Goal: Task Accomplishment & Management: Complete application form

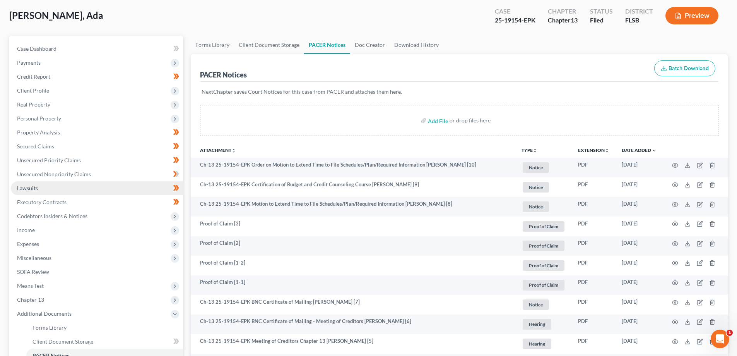
scroll to position [169, 0]
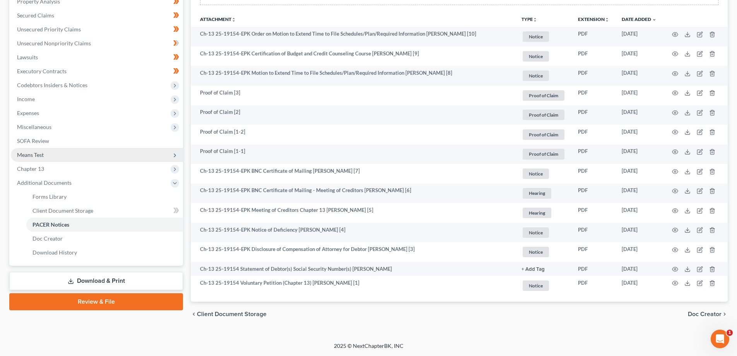
click at [118, 151] on span "Means Test" at bounding box center [97, 155] width 172 height 14
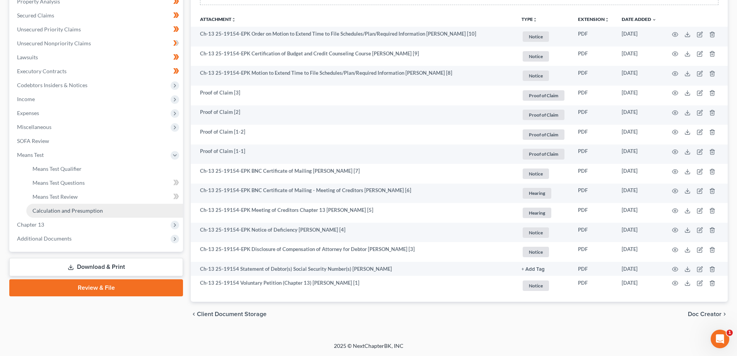
click at [99, 212] on span "Calculation and Presumption" at bounding box center [68, 210] width 70 height 7
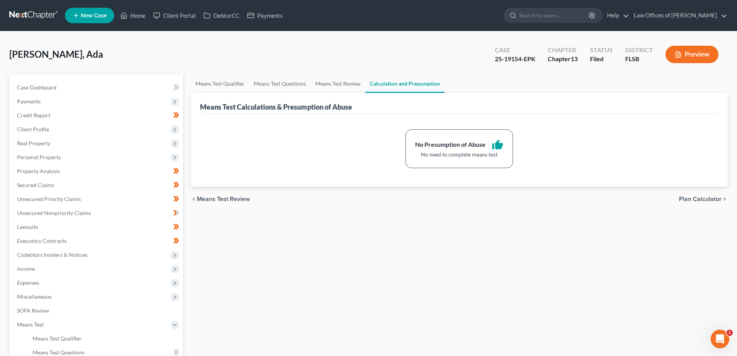
click at [706, 54] on button "Preview" at bounding box center [691, 54] width 53 height 17
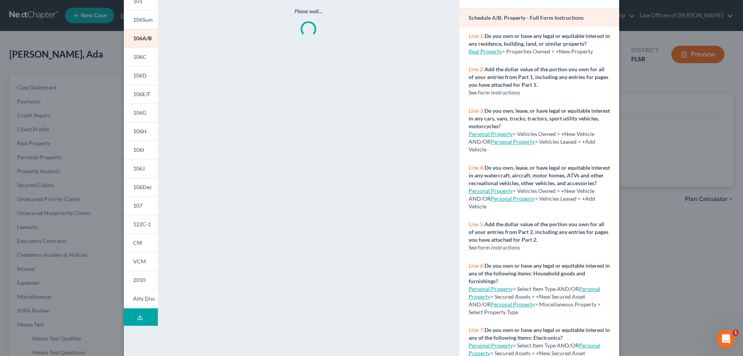
scroll to position [74, 0]
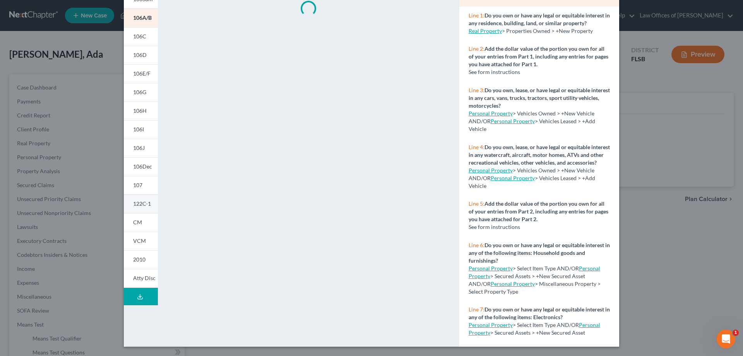
click at [133, 206] on span "122C-1" at bounding box center [142, 203] width 18 height 7
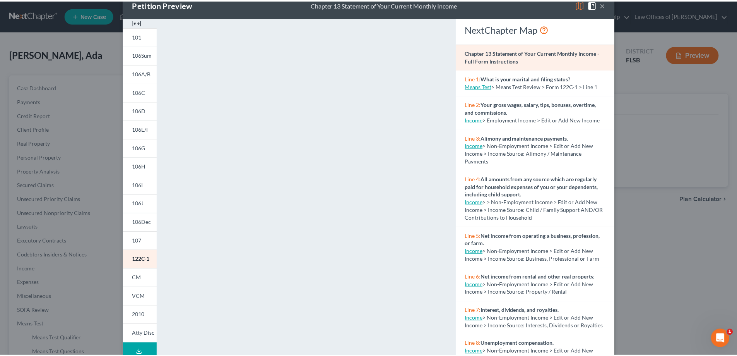
scroll to position [0, 0]
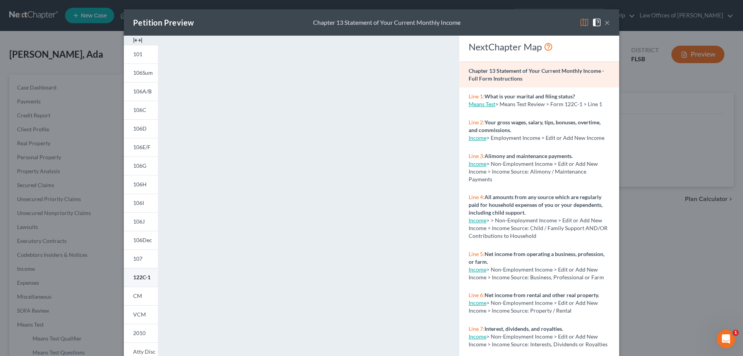
click at [136, 281] on link "122C-1" at bounding box center [141, 277] width 34 height 19
click at [604, 23] on button "×" at bounding box center [606, 22] width 5 height 9
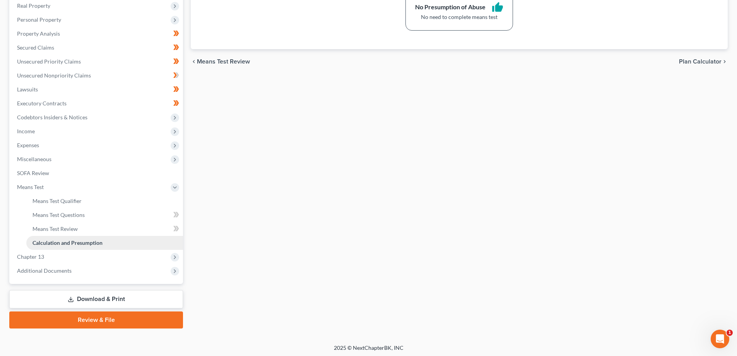
scroll to position [139, 0]
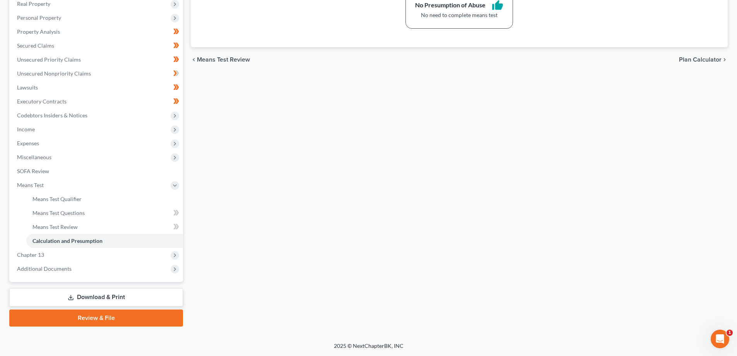
click at [123, 293] on link "Download & Print" at bounding box center [96, 297] width 174 height 18
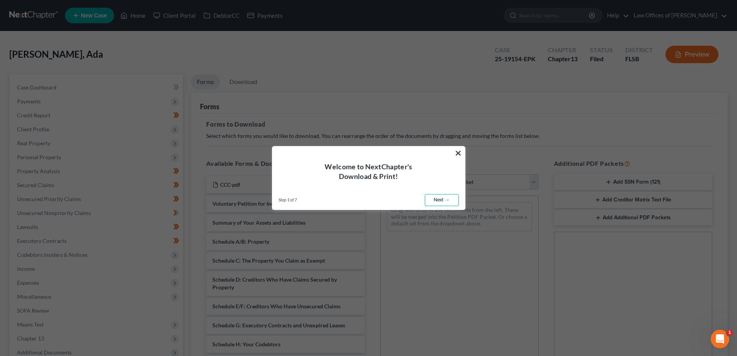
click at [446, 199] on link "Next →" at bounding box center [442, 200] width 34 height 12
select select "0"
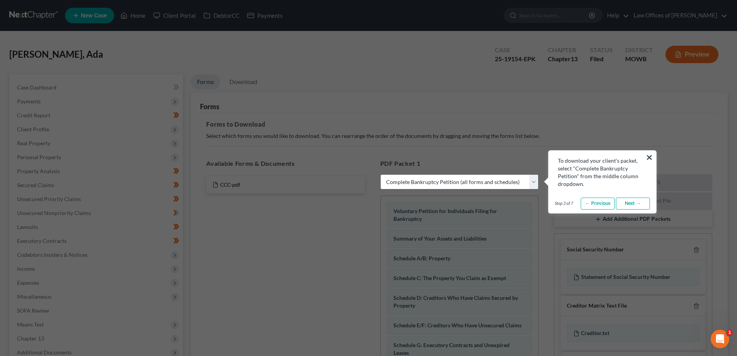
click at [635, 204] on link "Next →" at bounding box center [633, 203] width 34 height 12
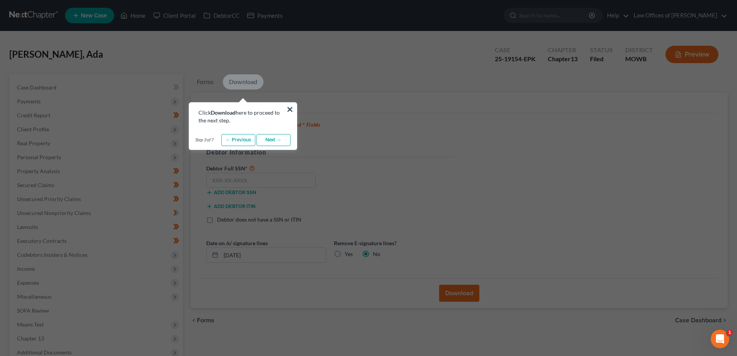
click at [274, 140] on link "Next →" at bounding box center [274, 140] width 34 height 12
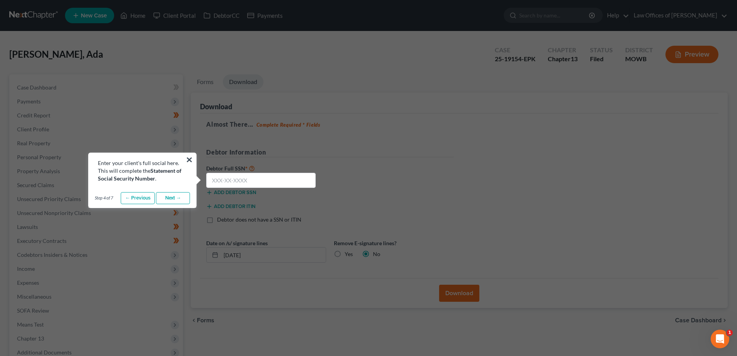
click at [174, 200] on link "Next →" at bounding box center [173, 198] width 34 height 12
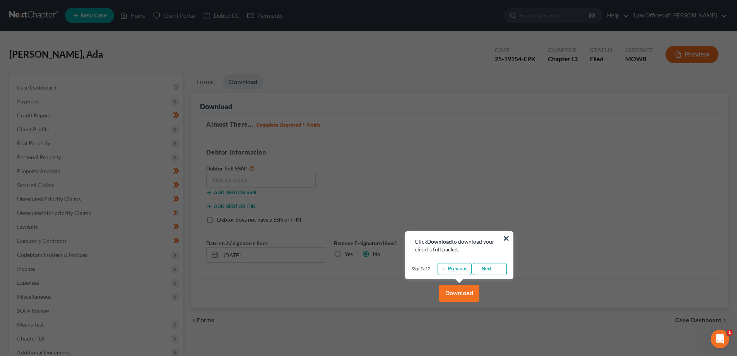
click at [447, 265] on link "← Previous" at bounding box center [455, 269] width 34 height 12
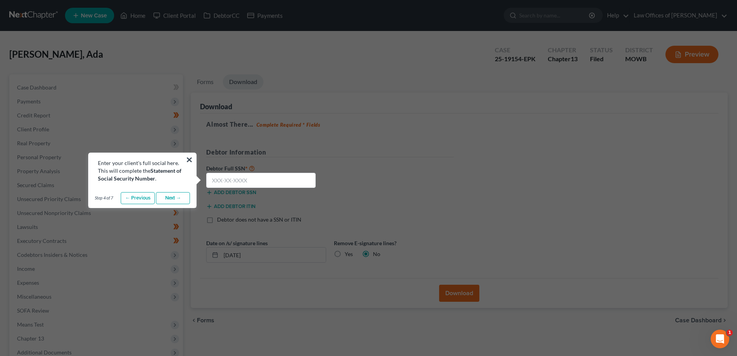
drag, startPoint x: 416, startPoint y: 176, endPoint x: 402, endPoint y: 173, distance: 14.2
click at [174, 192] on link "Next →" at bounding box center [173, 198] width 34 height 12
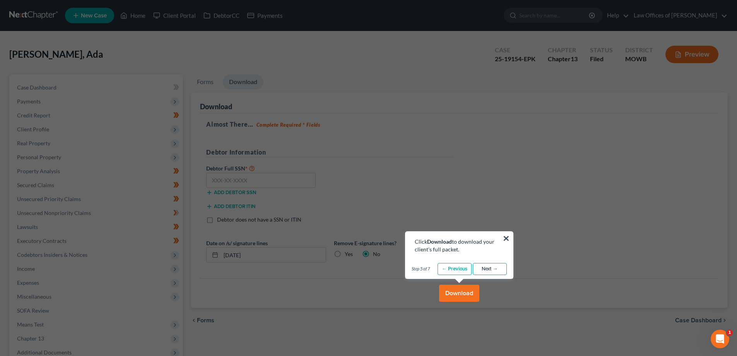
click at [500, 272] on link "Next →" at bounding box center [490, 269] width 34 height 12
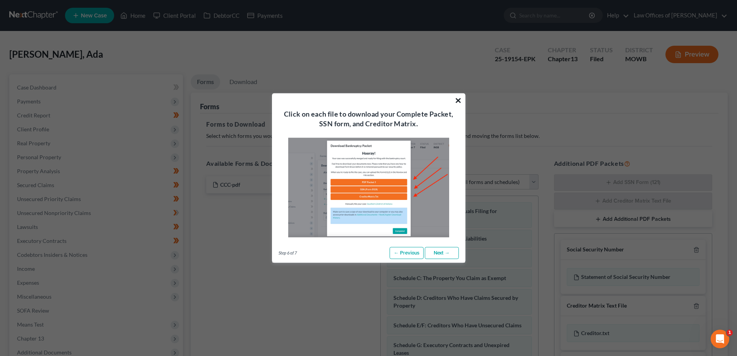
click at [458, 96] on button "×" at bounding box center [458, 100] width 7 height 12
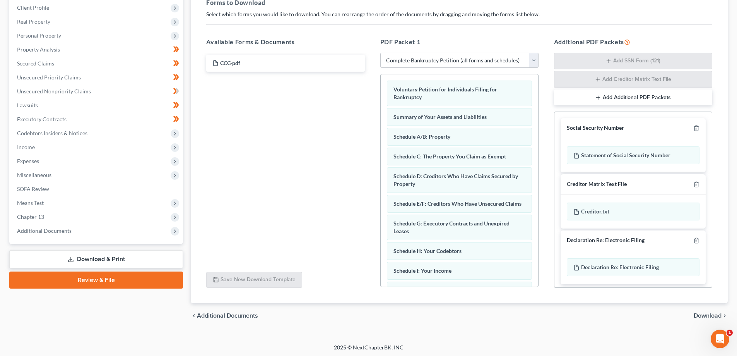
scroll to position [123, 0]
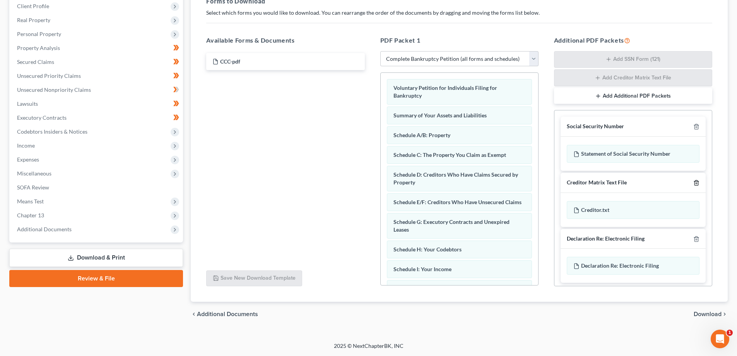
click at [697, 183] on line "button" at bounding box center [697, 183] width 0 height 2
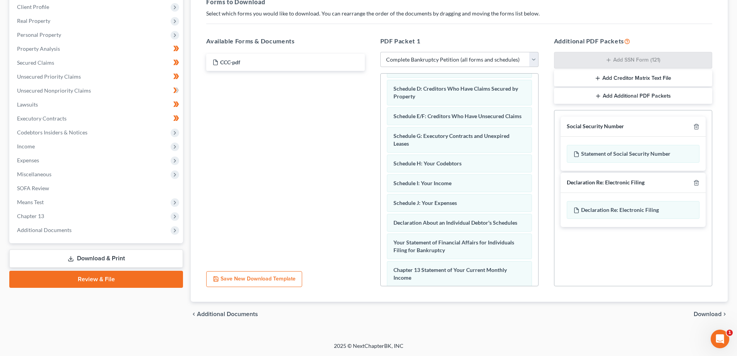
scroll to position [219, 0]
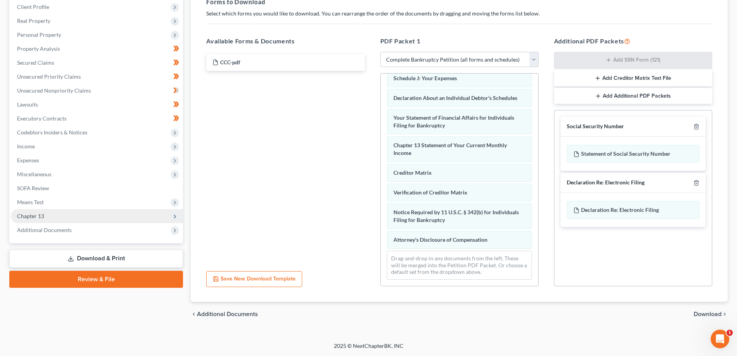
click at [39, 214] on span "Chapter 13" at bounding box center [30, 215] width 27 height 7
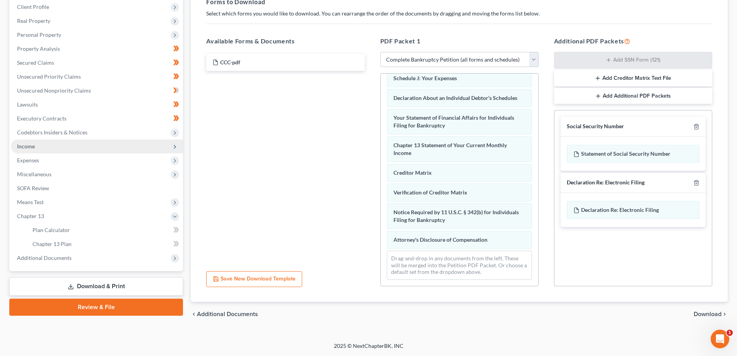
click at [37, 149] on span "Income" at bounding box center [97, 146] width 172 height 14
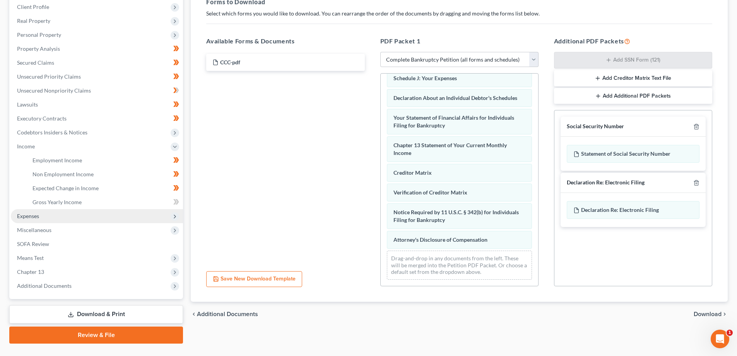
click at [49, 214] on span "Expenses" at bounding box center [97, 216] width 172 height 14
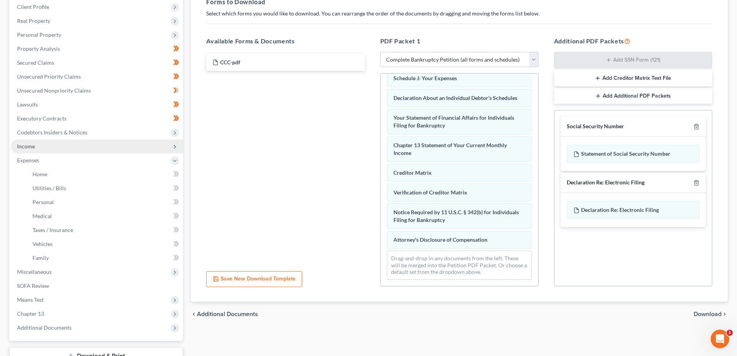
click at [37, 147] on span "Income" at bounding box center [97, 146] width 172 height 14
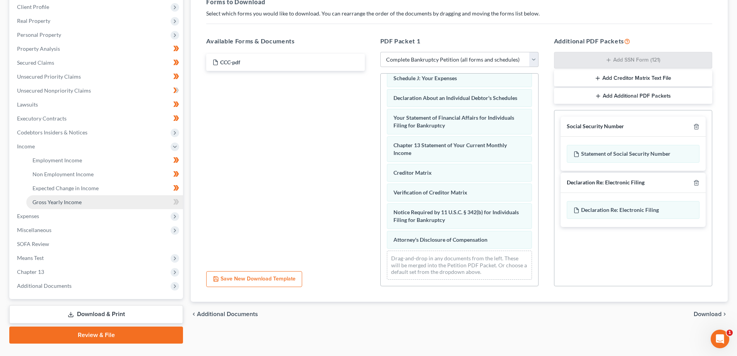
click at [63, 201] on span "Gross Yearly Income" at bounding box center [57, 201] width 49 height 7
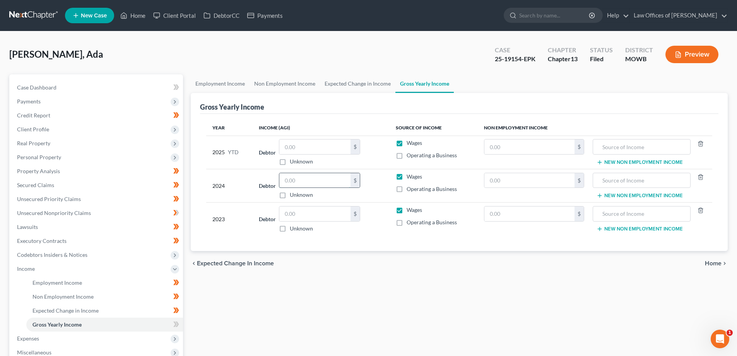
click at [308, 181] on input "text" at bounding box center [314, 180] width 71 height 15
type input "19,129.00"
click at [308, 208] on input "text" at bounding box center [314, 213] width 71 height 15
type input "41,683.00"
click at [318, 150] on input "text" at bounding box center [314, 146] width 71 height 15
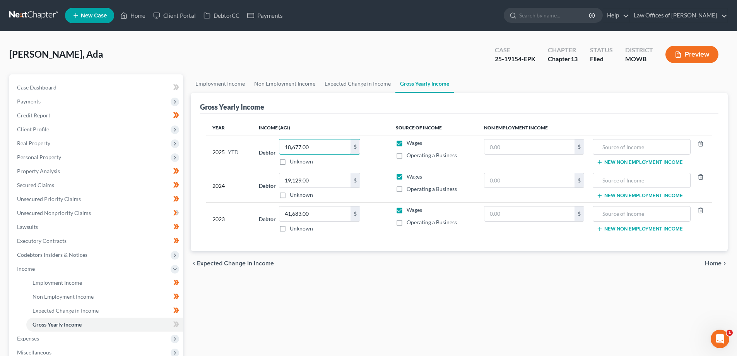
type input "18,677.00"
click at [396, 302] on div "Employment Income Non Employment Income Expected Change in Income Gross Yearly …" at bounding box center [459, 269] width 545 height 391
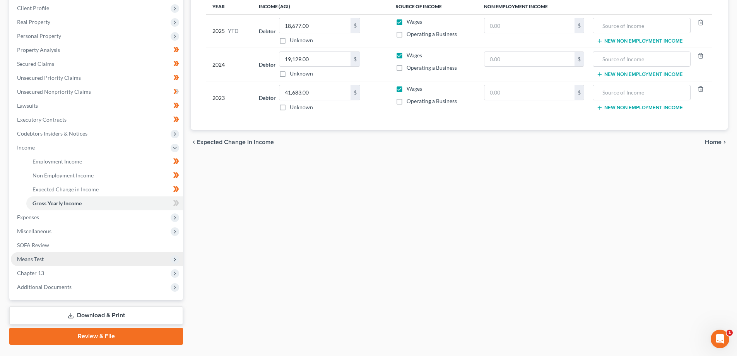
scroll to position [139, 0]
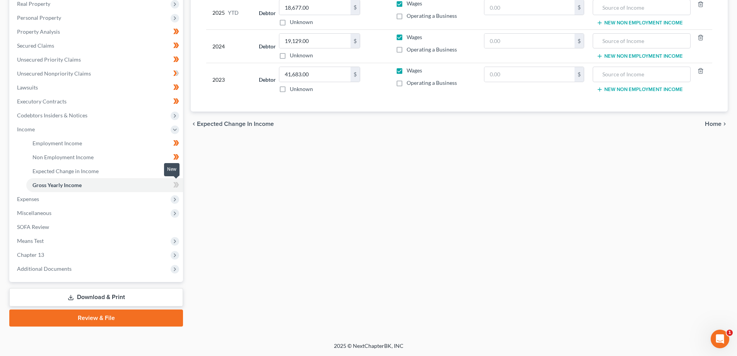
click at [176, 185] on icon at bounding box center [174, 184] width 3 height 5
click at [178, 184] on icon at bounding box center [177, 184] width 3 height 5
click at [74, 75] on span "Unsecured Nonpriority Claims" at bounding box center [54, 73] width 74 height 7
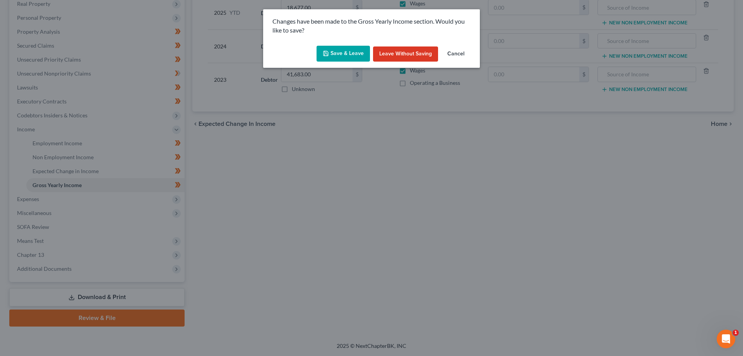
click at [339, 52] on button "Save & Leave" at bounding box center [342, 54] width 53 height 16
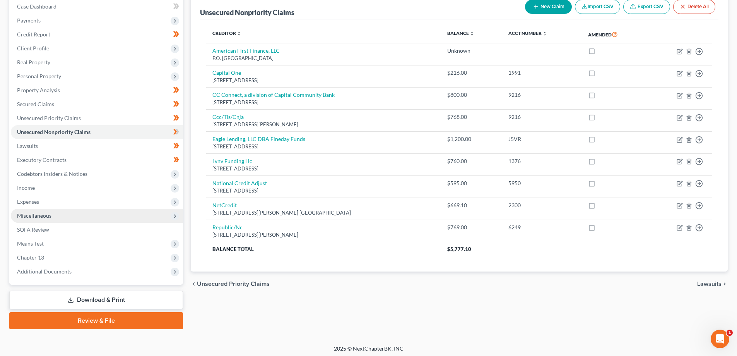
scroll to position [84, 0]
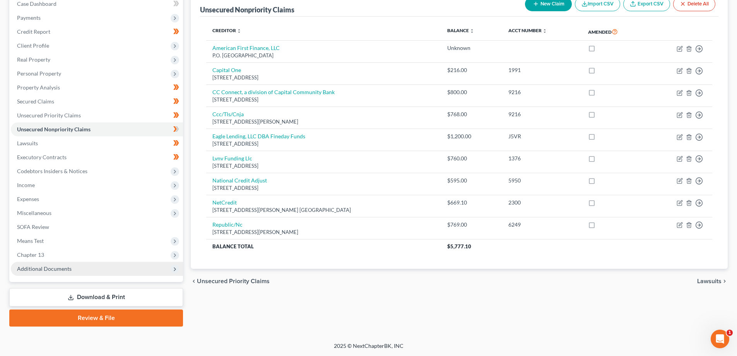
click at [94, 270] on span "Additional Documents" at bounding box center [97, 269] width 172 height 14
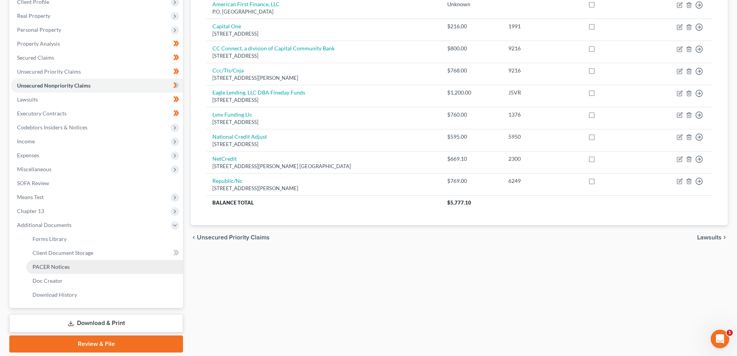
scroll to position [153, 0]
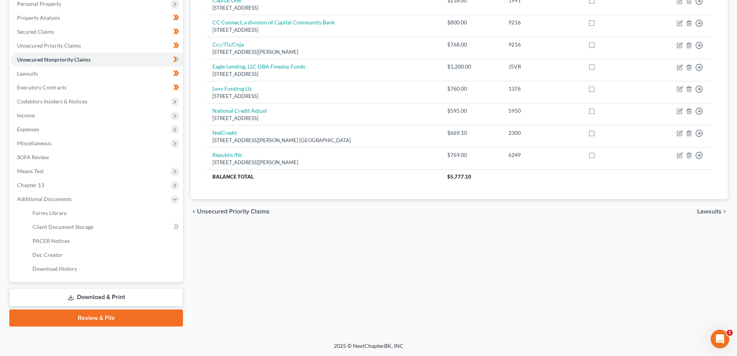
click at [120, 295] on link "Download & Print" at bounding box center [96, 297] width 174 height 18
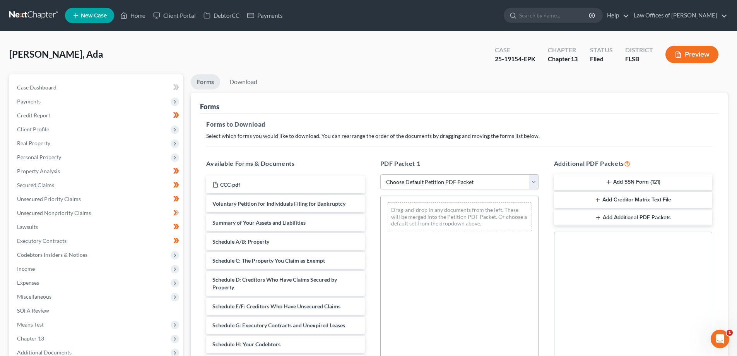
click at [523, 184] on select "Choose Default Petition PDF Packet Complete Bankruptcy Petition (all forms and …" at bounding box center [459, 181] width 158 height 15
select select "0"
click at [380, 174] on select "Choose Default Petition PDF Packet Complete Bankruptcy Petition (all forms and …" at bounding box center [459, 181] width 158 height 15
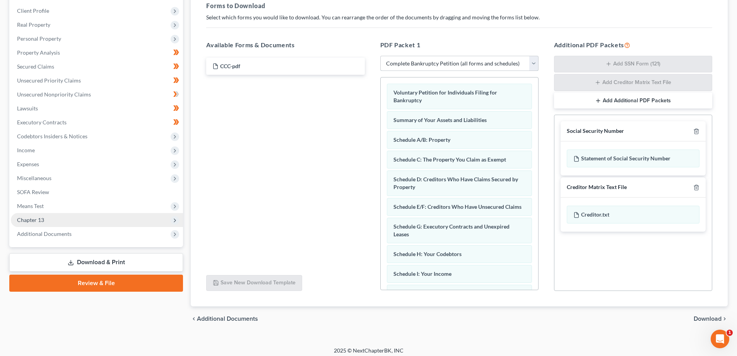
scroll to position [123, 0]
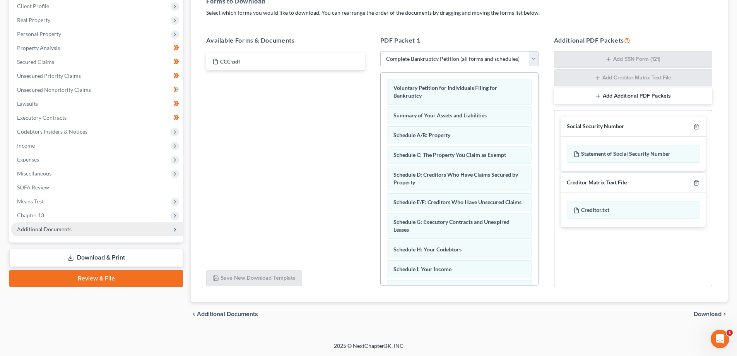
click at [57, 228] on span "Additional Documents" at bounding box center [44, 229] width 55 height 7
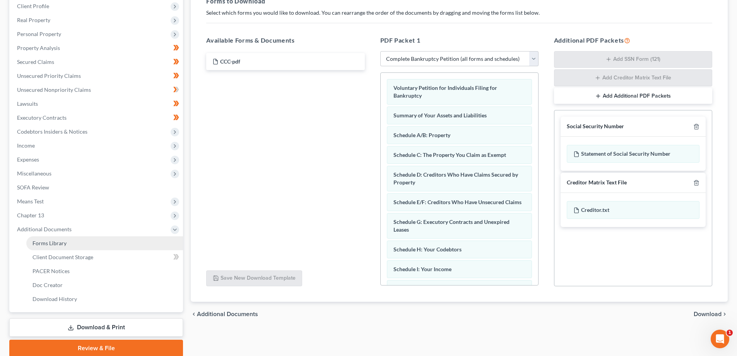
click at [51, 246] on link "Forms Library" at bounding box center [104, 243] width 157 height 14
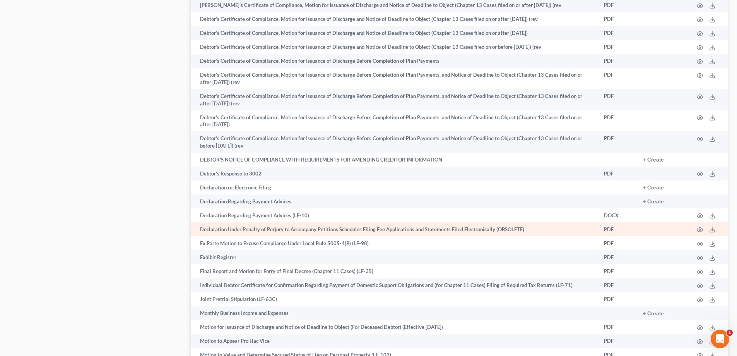
scroll to position [890, 0]
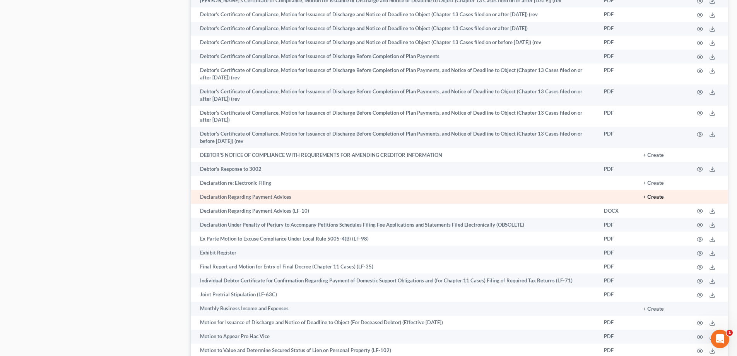
click at [660, 195] on button "+ Create" at bounding box center [653, 196] width 21 height 5
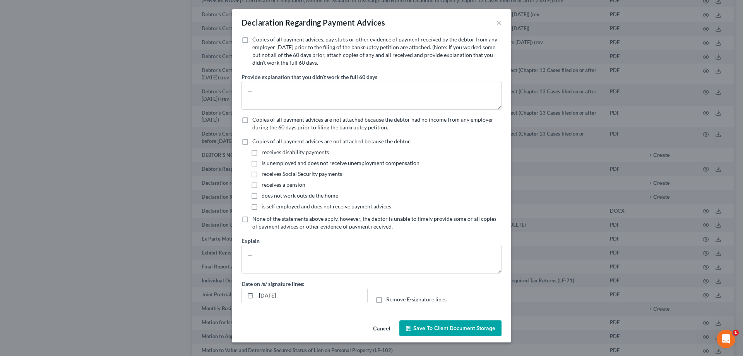
click at [252, 39] on label "Copies of all payment advices, pay stubs or other evidence of payment received …" at bounding box center [376, 51] width 249 height 31
click at [255, 39] on input "Copies of all payment advices, pay stubs or other evidence of payment received …" at bounding box center [257, 38] width 5 height 5
checkbox input "true"
click at [462, 330] on span "Save to Client Document Storage" at bounding box center [454, 328] width 82 height 7
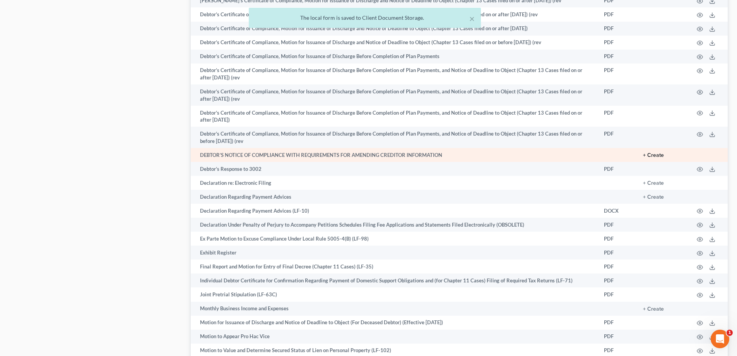
click at [658, 155] on button "+ Create" at bounding box center [653, 154] width 21 height 5
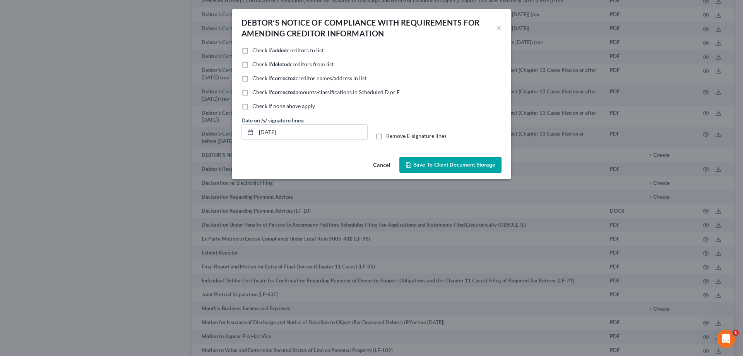
click at [252, 50] on label "Check if added creditors to list" at bounding box center [287, 50] width 71 height 8
click at [255, 50] on input "Check if added creditors to list" at bounding box center [257, 48] width 5 height 5
checkbox input "true"
click at [446, 163] on span "Save to Client Document Storage" at bounding box center [454, 164] width 82 height 7
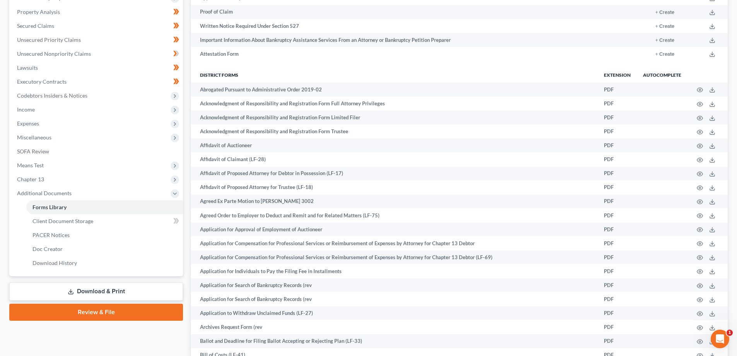
scroll to position [285, 0]
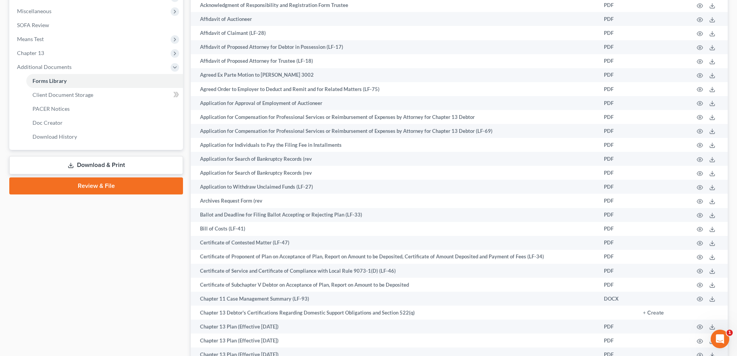
click at [89, 161] on link "Download & Print" at bounding box center [96, 165] width 174 height 18
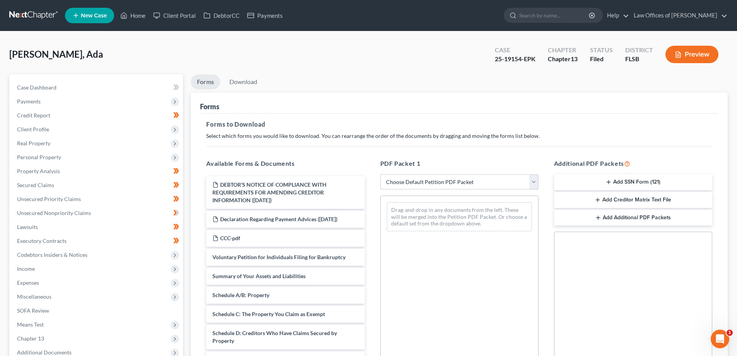
click at [525, 182] on select "Choose Default Petition PDF Packet Complete Bankruptcy Petition (all forms and …" at bounding box center [459, 181] width 158 height 15
select select "0"
click at [380, 174] on select "Choose Default Petition PDF Packet Complete Bankruptcy Petition (all forms and …" at bounding box center [459, 181] width 158 height 15
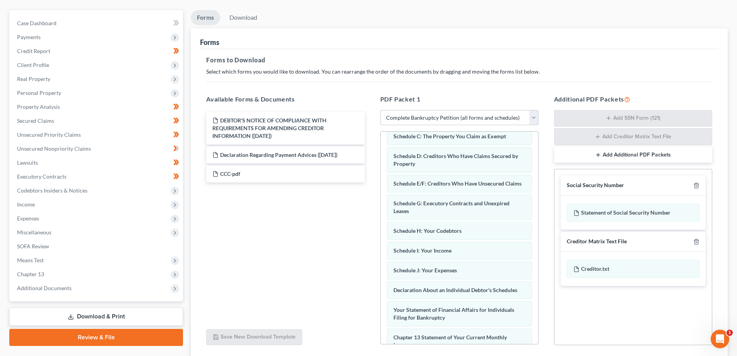
scroll to position [123, 0]
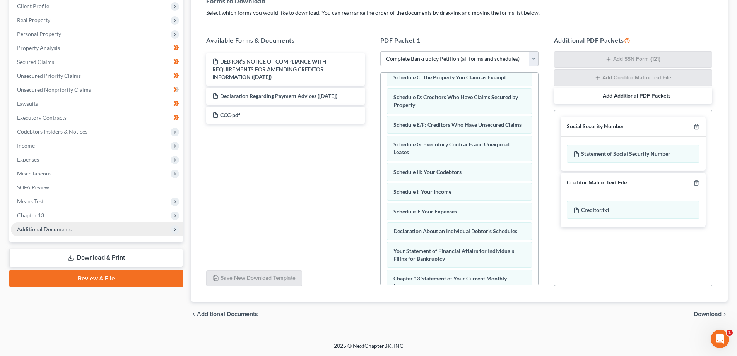
click at [51, 227] on span "Additional Documents" at bounding box center [44, 229] width 55 height 7
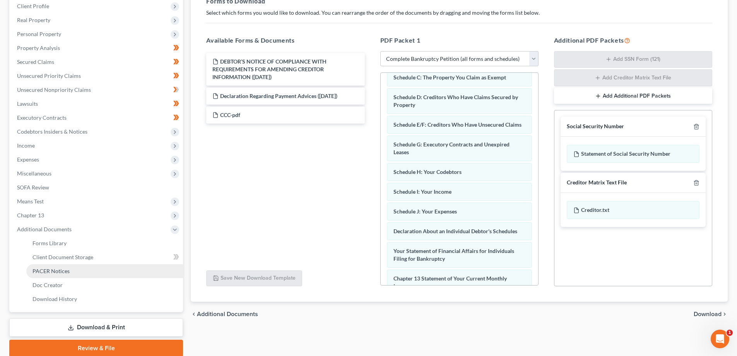
click at [53, 270] on span "PACER Notices" at bounding box center [51, 270] width 37 height 7
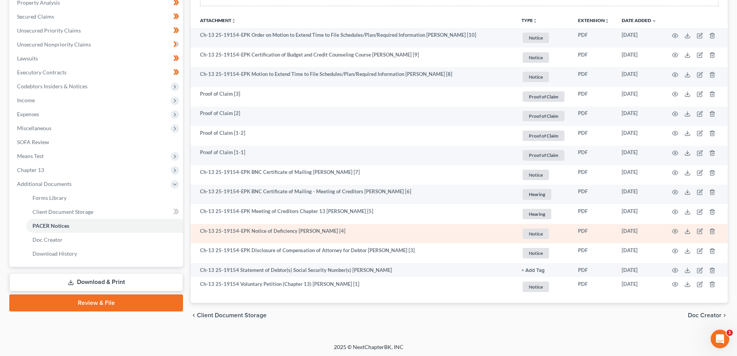
scroll to position [169, 0]
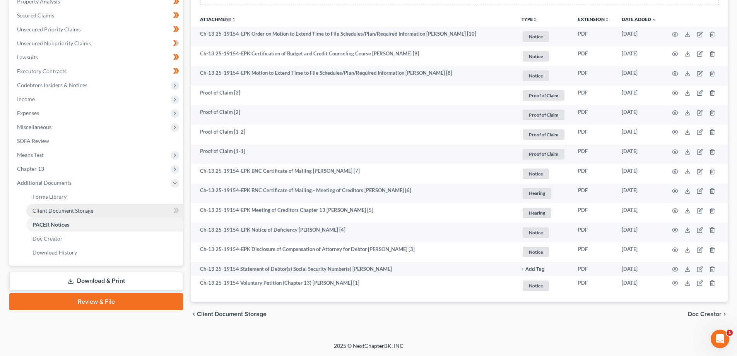
click at [48, 208] on span "Client Document Storage" at bounding box center [63, 210] width 61 height 7
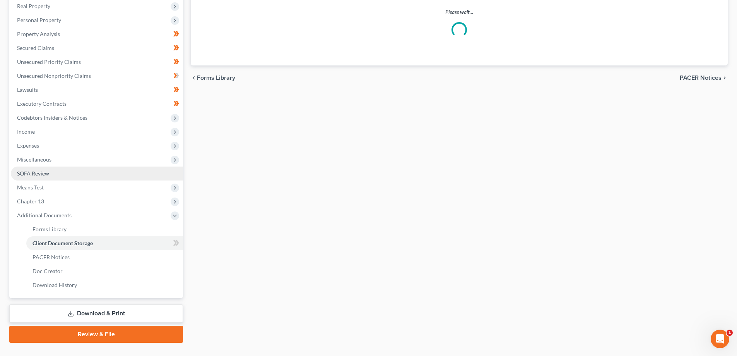
select select "9"
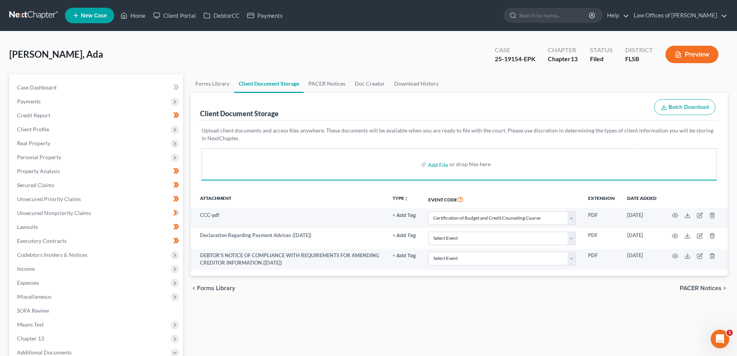
select select "9"
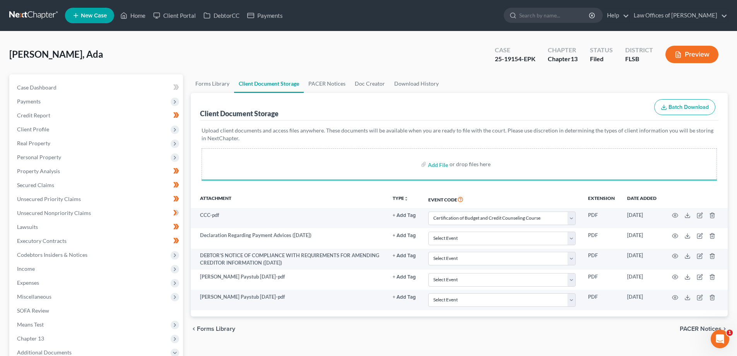
select select "9"
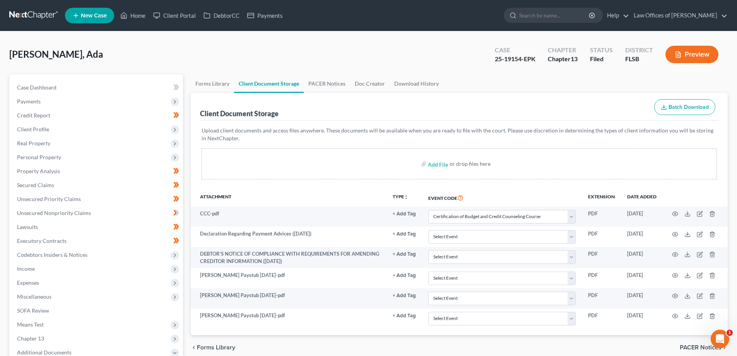
select select "9"
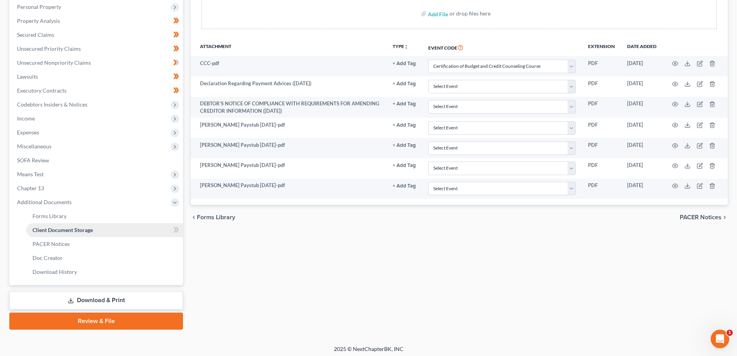
scroll to position [153, 0]
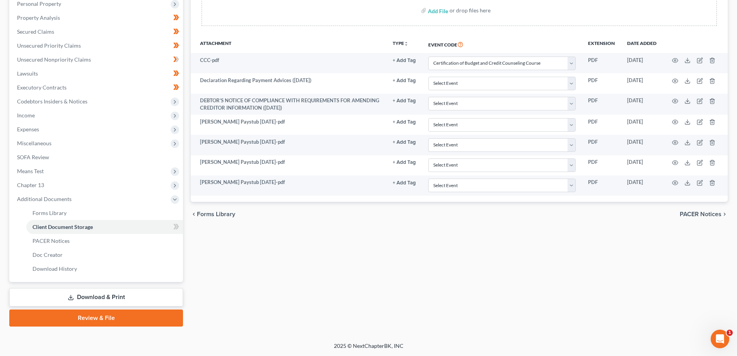
click at [135, 296] on link "Download & Print" at bounding box center [96, 297] width 174 height 18
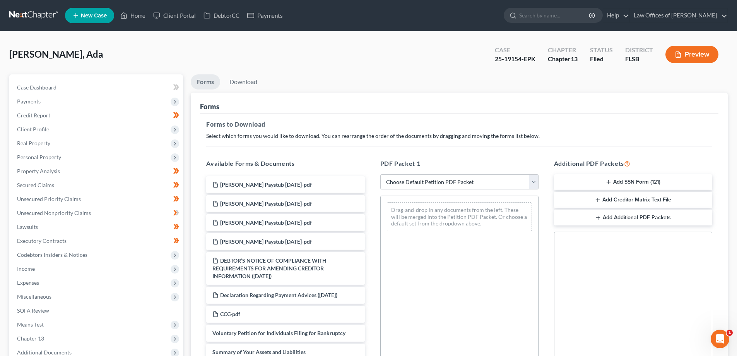
drag, startPoint x: 491, startPoint y: 178, endPoint x: 487, endPoint y: 188, distance: 11.1
click at [491, 178] on select "Choose Default Petition PDF Packet Complete Bankruptcy Petition (all forms and …" at bounding box center [459, 181] width 158 height 15
select select "0"
click at [380, 174] on select "Choose Default Petition PDF Packet Complete Bankruptcy Petition (all forms and …" at bounding box center [459, 181] width 158 height 15
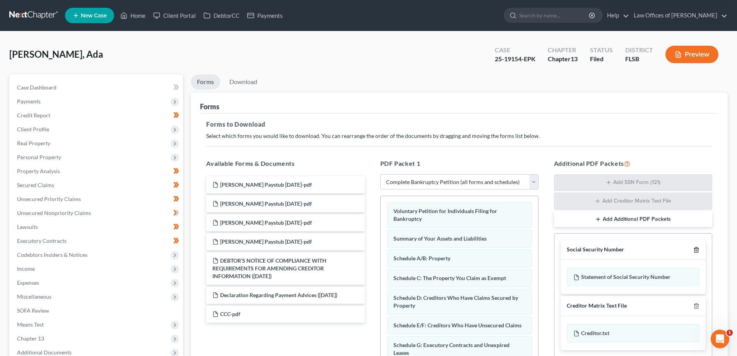
click at [695, 249] on icon "button" at bounding box center [696, 249] width 3 height 5
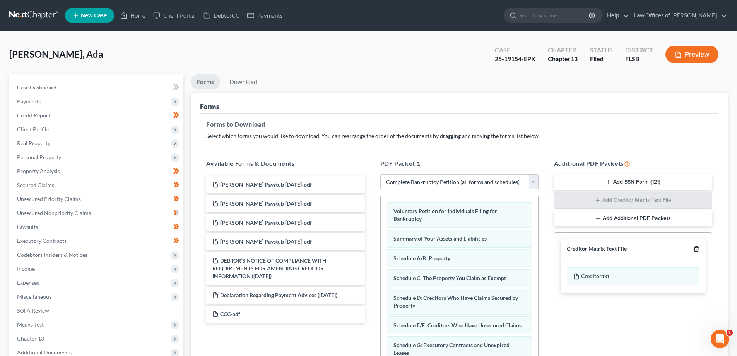
click at [696, 248] on icon "button" at bounding box center [696, 249] width 6 height 6
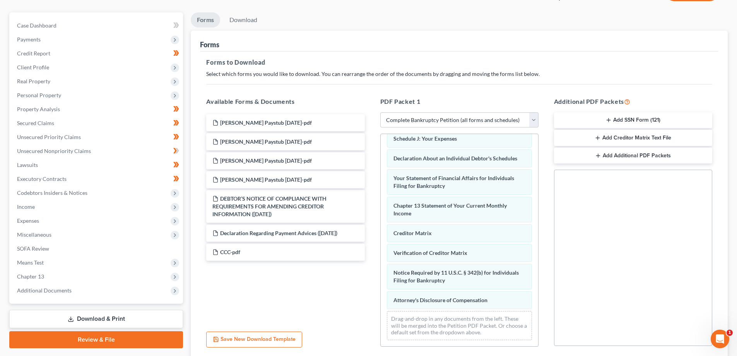
scroll to position [122, 0]
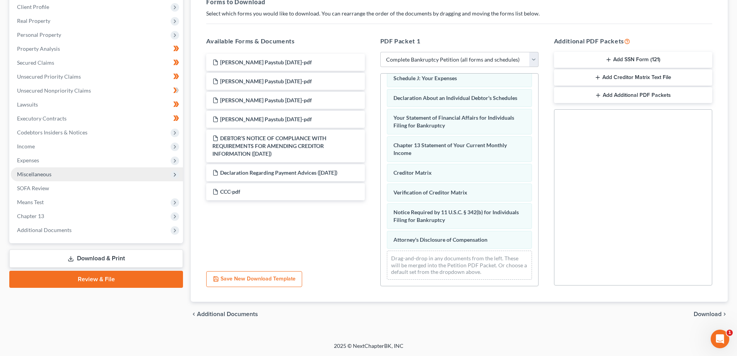
click at [36, 169] on span "Miscellaneous" at bounding box center [97, 174] width 172 height 14
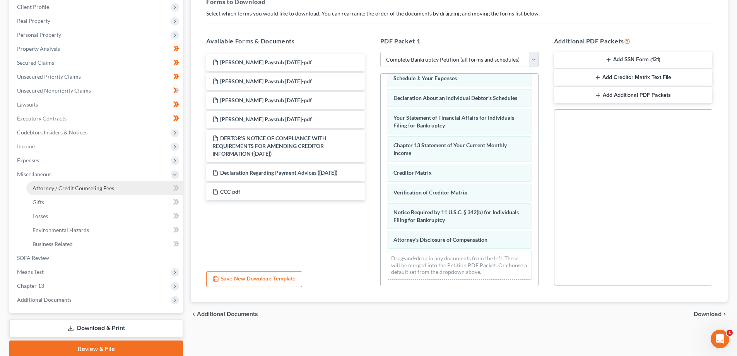
click at [56, 183] on link "Attorney / Credit Counseling Fees" at bounding box center [104, 188] width 157 height 14
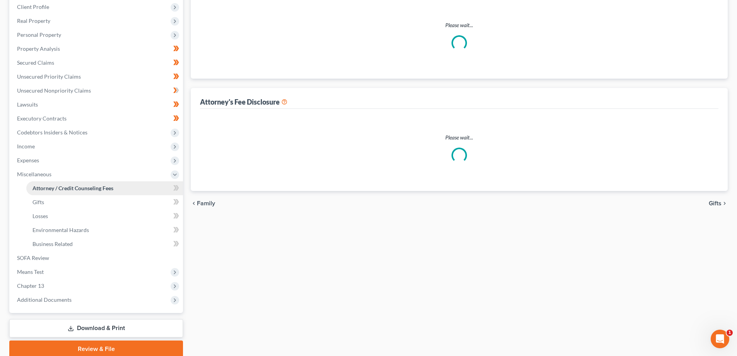
select select "0"
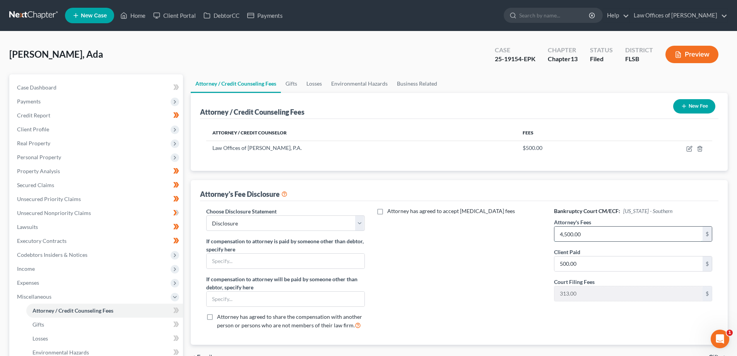
click at [592, 233] on input "4,500.00" at bounding box center [628, 233] width 148 height 15
type input "5,225"
click at [423, 267] on div "Attorney has agreed to accept [MEDICAL_DATA] fees" at bounding box center [460, 271] width 174 height 128
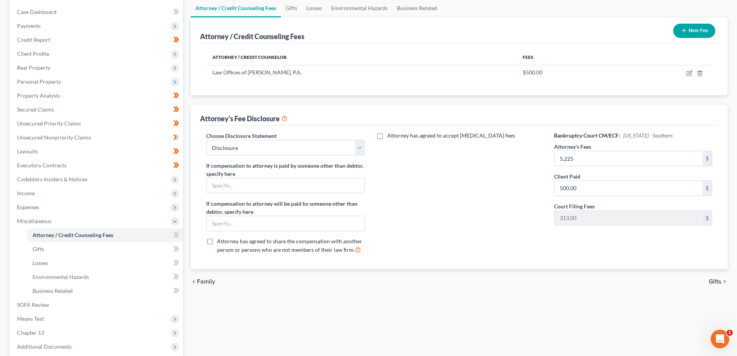
scroll to position [77, 0]
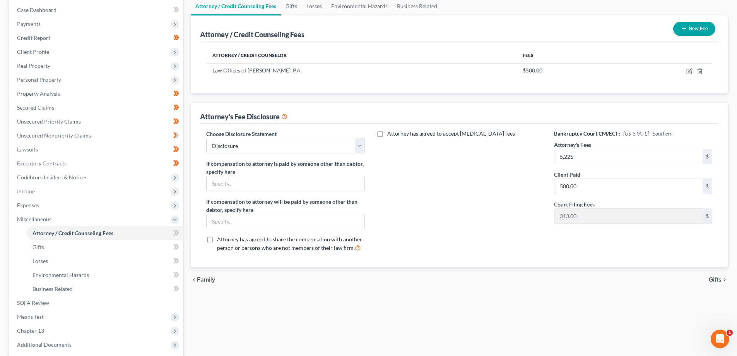
click at [511, 182] on div "Attorney has agreed to accept [MEDICAL_DATA] fees" at bounding box center [460, 194] width 174 height 128
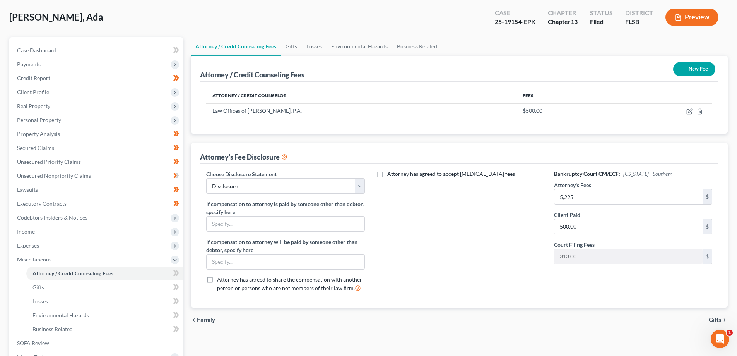
scroll to position [153, 0]
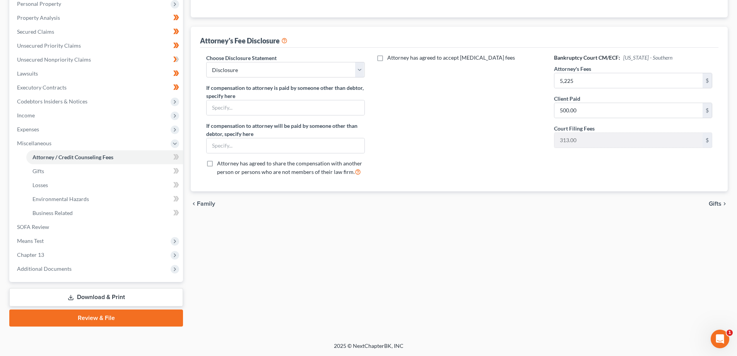
click at [115, 296] on link "Download & Print" at bounding box center [96, 297] width 174 height 18
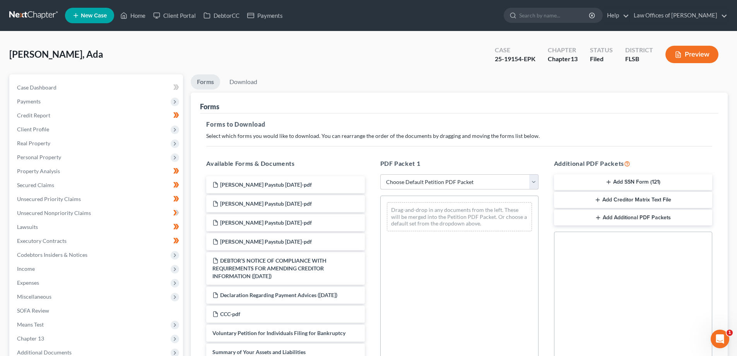
click at [531, 183] on select "Choose Default Petition PDF Packet Complete Bankruptcy Petition (all forms and …" at bounding box center [459, 181] width 158 height 15
select select "0"
click at [380, 174] on select "Choose Default Petition PDF Packet Complete Bankruptcy Petition (all forms and …" at bounding box center [459, 181] width 158 height 15
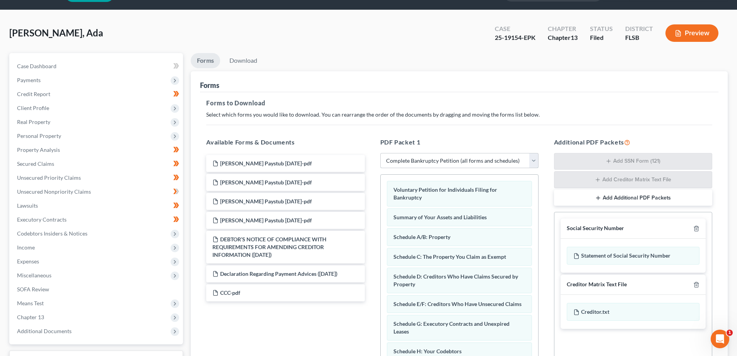
scroll to position [116, 0]
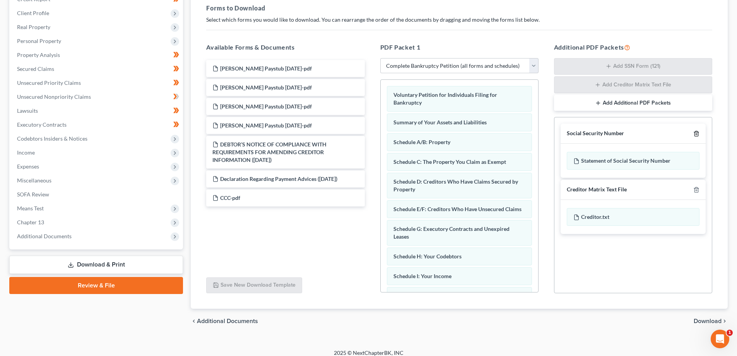
click at [697, 136] on icon "button" at bounding box center [696, 133] width 6 height 6
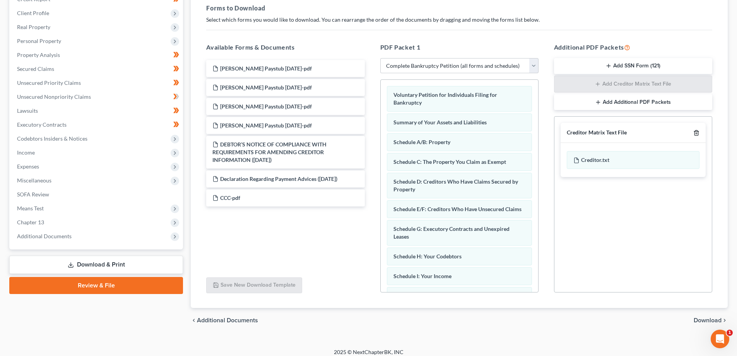
click at [696, 131] on polyline "button" at bounding box center [696, 131] width 5 height 0
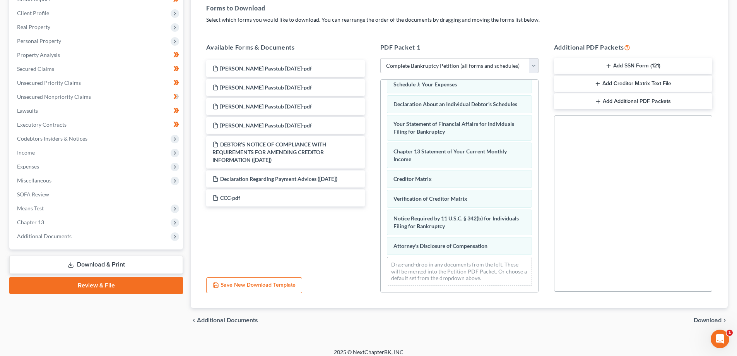
scroll to position [219, 0]
click at [702, 319] on span "Download" at bounding box center [708, 320] width 28 height 6
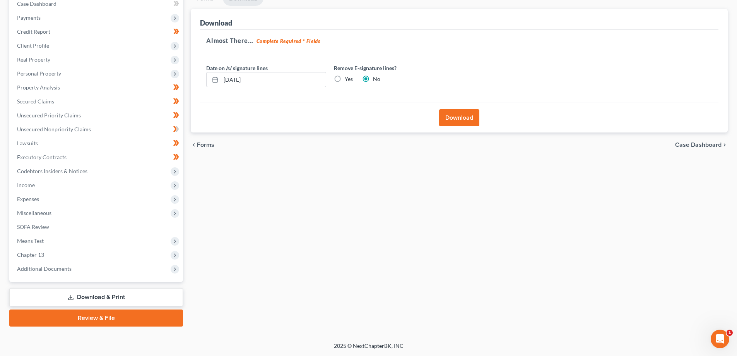
scroll to position [84, 0]
click at [460, 116] on button "Download" at bounding box center [459, 117] width 40 height 17
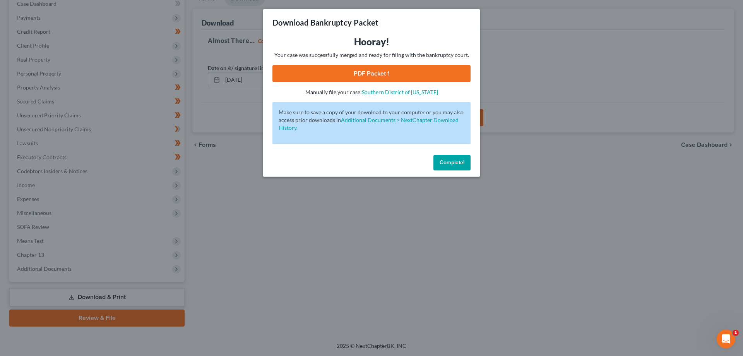
click at [368, 77] on link "PDF Packet 1" at bounding box center [371, 73] width 198 height 17
click at [457, 163] on span "Complete!" at bounding box center [452, 162] width 25 height 7
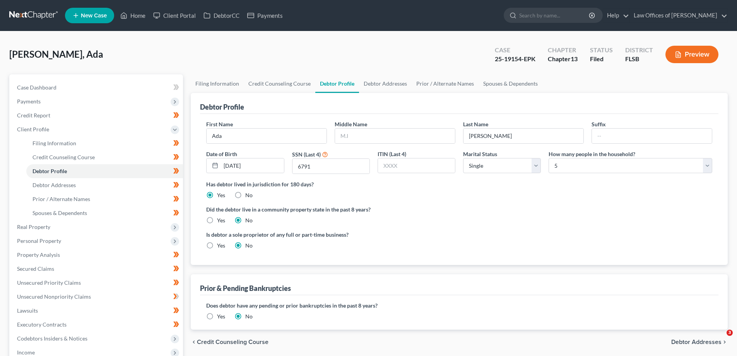
select select "0"
select select "4"
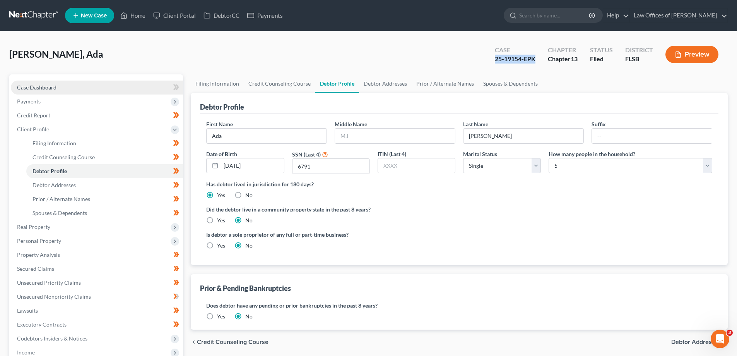
click at [57, 87] on link "Case Dashboard" at bounding box center [97, 87] width 172 height 14
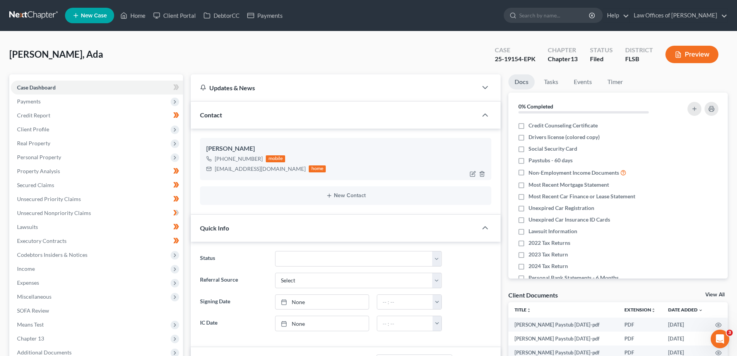
click at [238, 169] on div "chynaamador97@icloud.com" at bounding box center [260, 169] width 91 height 8
copy div "chynaamador97@icloud.com"
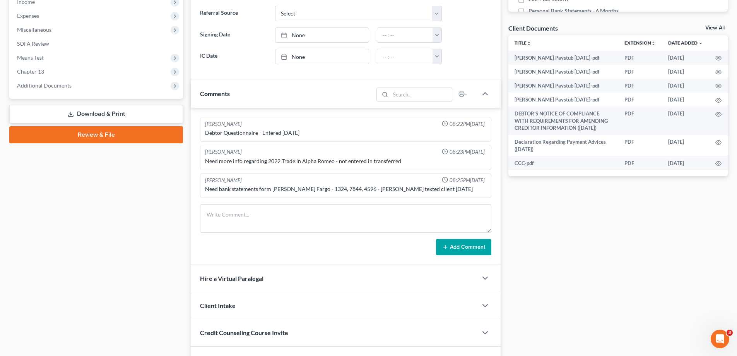
scroll to position [271, 0]
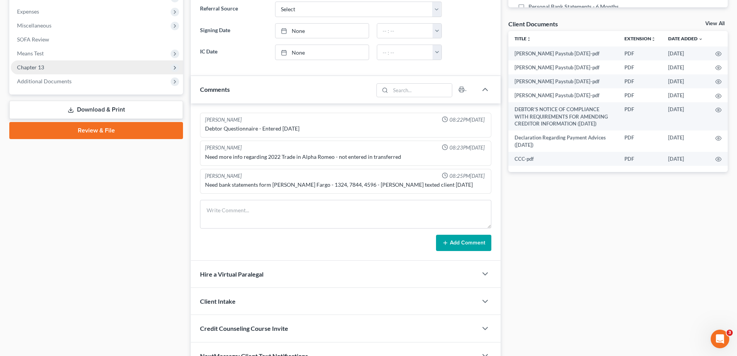
click at [34, 68] on span "Chapter 13" at bounding box center [30, 67] width 27 height 7
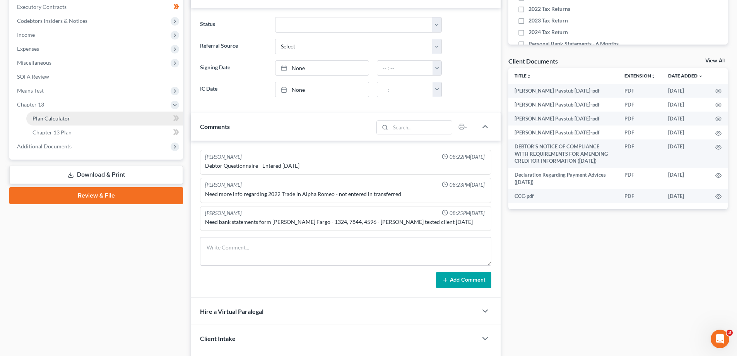
scroll to position [155, 0]
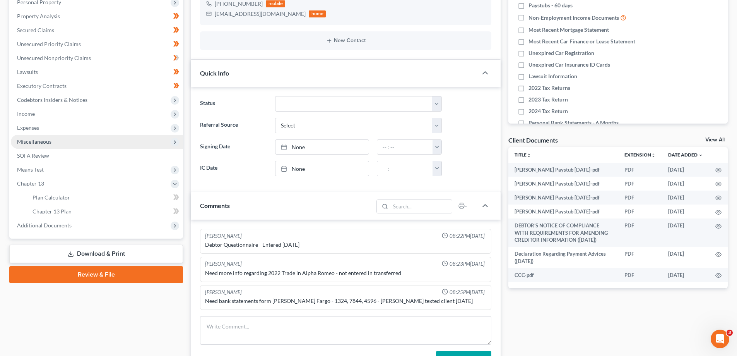
drag, startPoint x: 61, startPoint y: 223, endPoint x: 145, endPoint y: 144, distance: 115.5
click at [61, 223] on span "Additional Documents" at bounding box center [44, 225] width 55 height 7
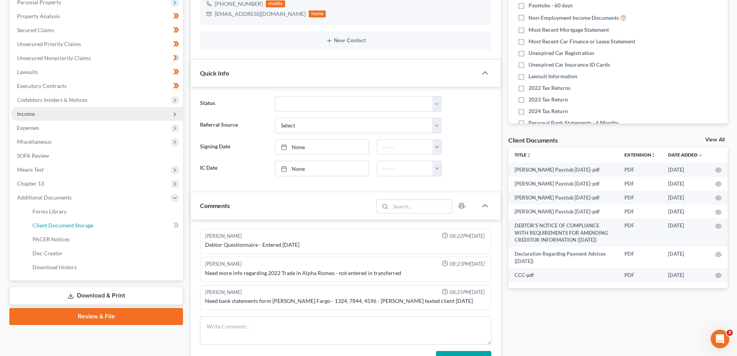
click at [60, 227] on span "Client Document Storage" at bounding box center [63, 225] width 61 height 7
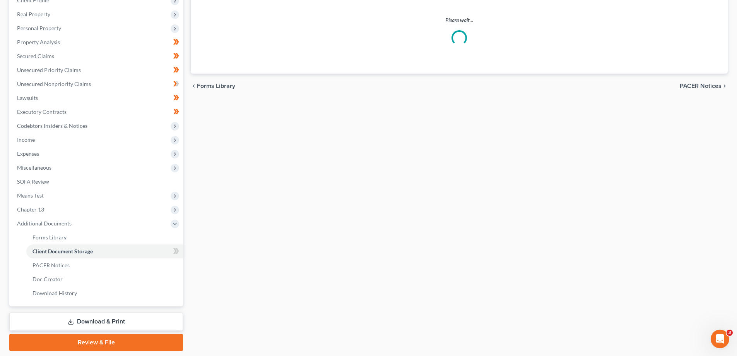
scroll to position [56, 0]
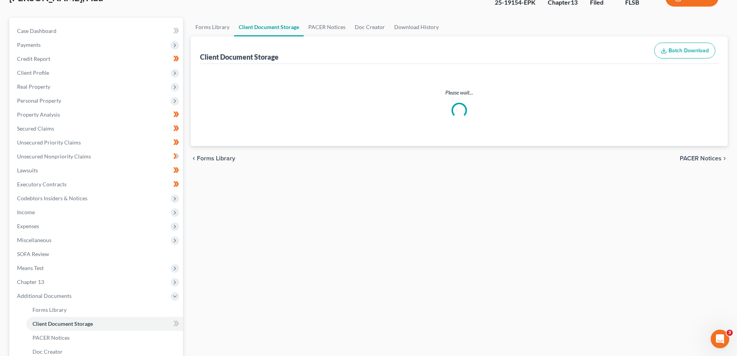
select select "9"
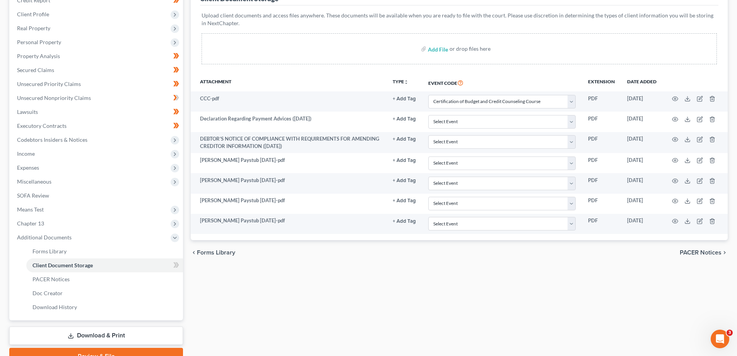
scroll to position [116, 0]
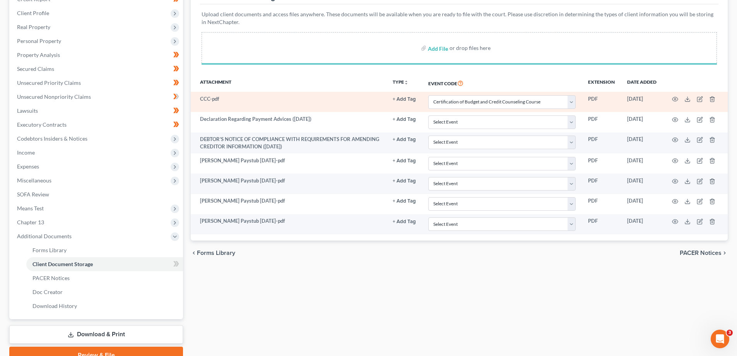
select select "9"
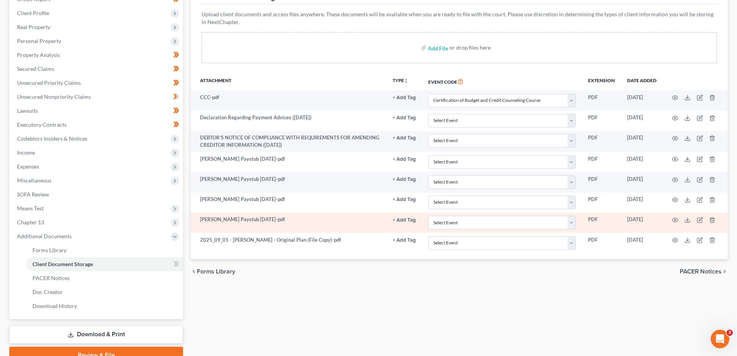
scroll to position [153, 0]
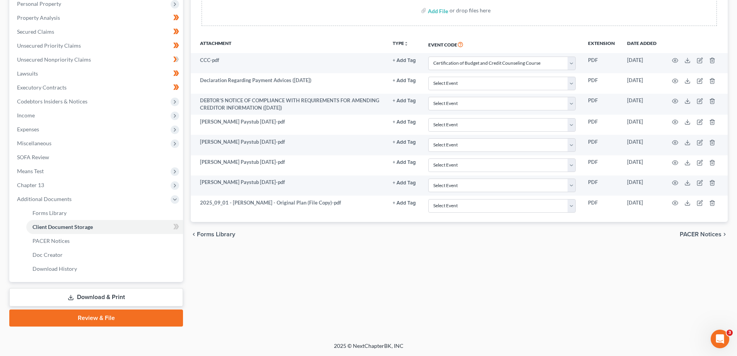
click at [124, 320] on link "Review & File" at bounding box center [96, 317] width 174 height 17
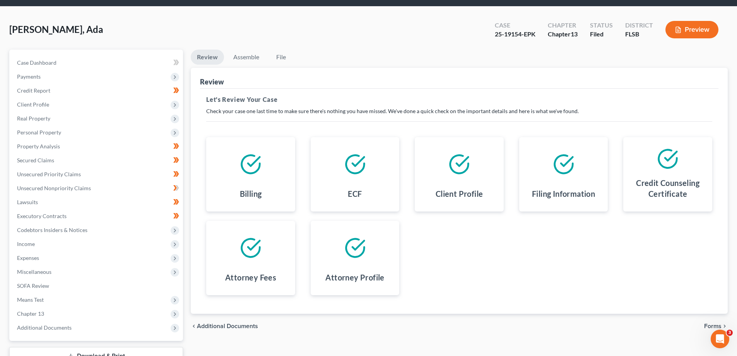
scroll to position [84, 0]
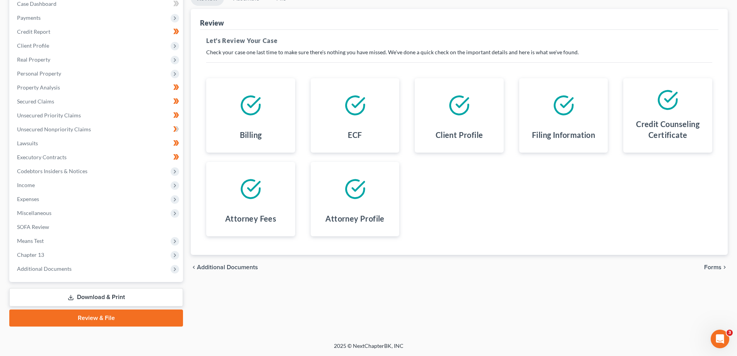
click at [719, 269] on span "Forms" at bounding box center [712, 267] width 17 height 6
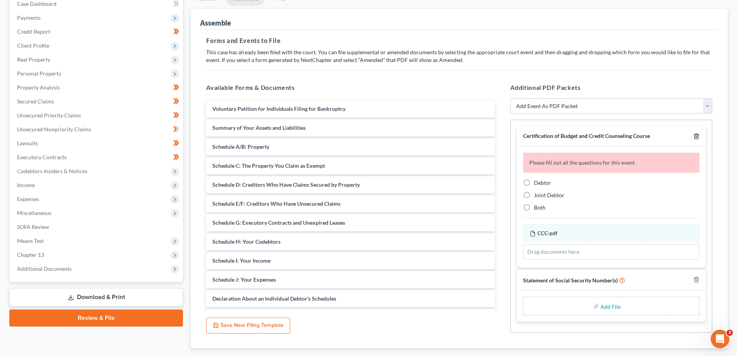
click at [698, 134] on icon "button" at bounding box center [696, 136] width 6 height 6
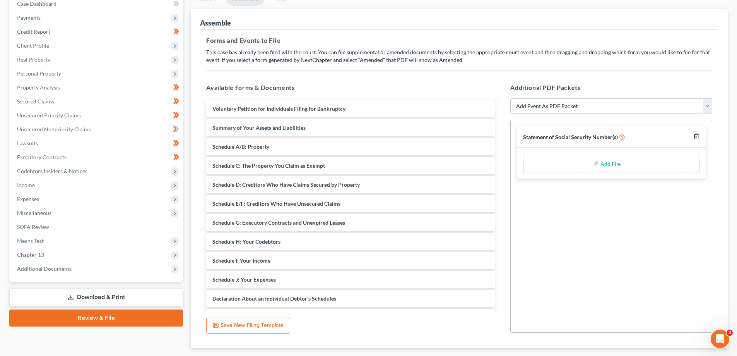
click at [696, 136] on icon "button" at bounding box center [696, 136] width 6 height 6
click at [707, 105] on select "Add Event As PDF Packet Affidavit Notice of Case Reassignment Affidavit to Defe…" at bounding box center [611, 105] width 202 height 15
select select "27"
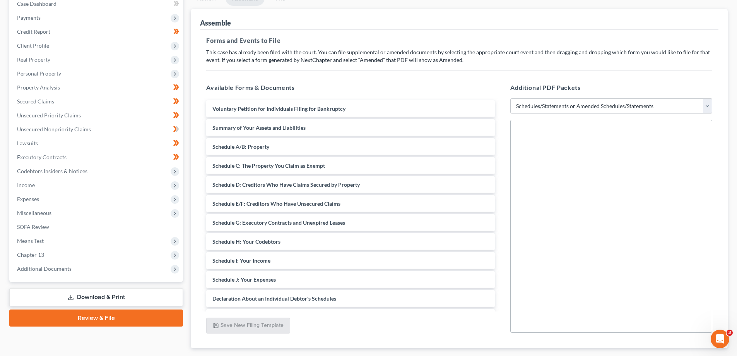
click at [510, 98] on select "Add Event As PDF Packet Affidavit Notice of Case Reassignment Affidavit to Defe…" at bounding box center [611, 105] width 202 height 15
select select
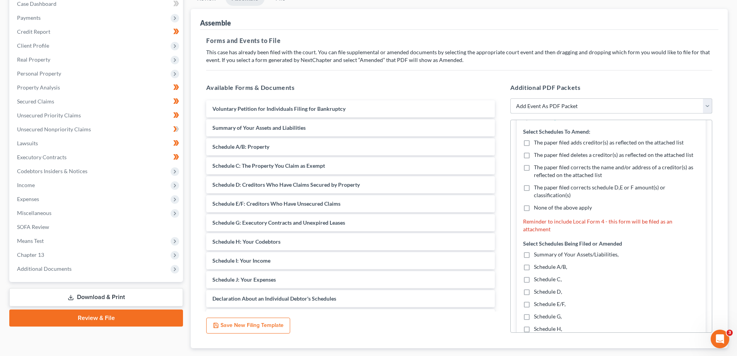
scroll to position [77, 0]
click at [534, 142] on label "The paper filed adds creditor(s) as reflected on the attached list" at bounding box center [609, 142] width 150 height 8
click at [537, 142] on input "The paper filed adds creditor(s) as reflected on the attached list" at bounding box center [539, 140] width 5 height 5
checkbox input "true"
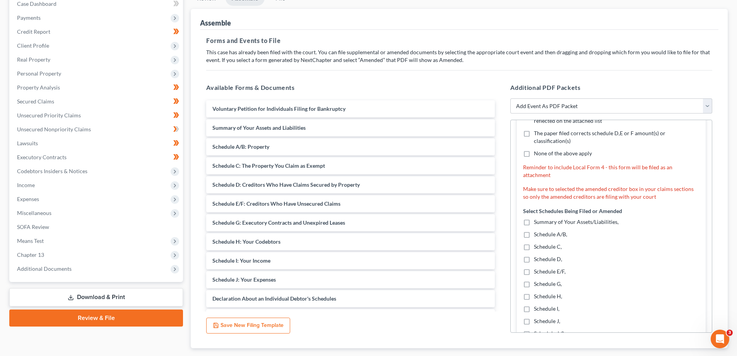
scroll to position [155, 0]
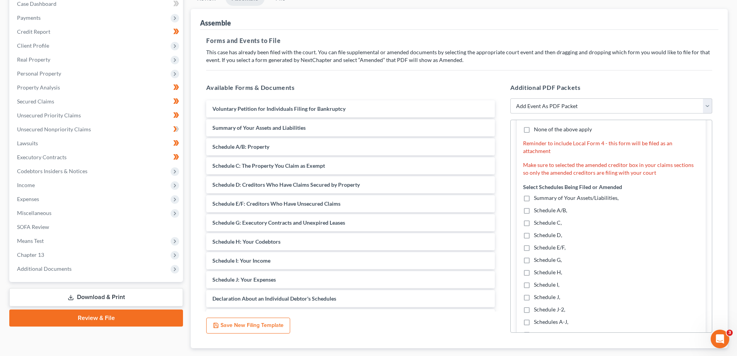
click at [534, 198] on label "Summary of Your Assets/Liabilities," at bounding box center [576, 198] width 85 height 8
click at [537, 198] on input "Summary of Your Assets/Liabilities," at bounding box center [539, 196] width 5 height 5
checkbox input "true"
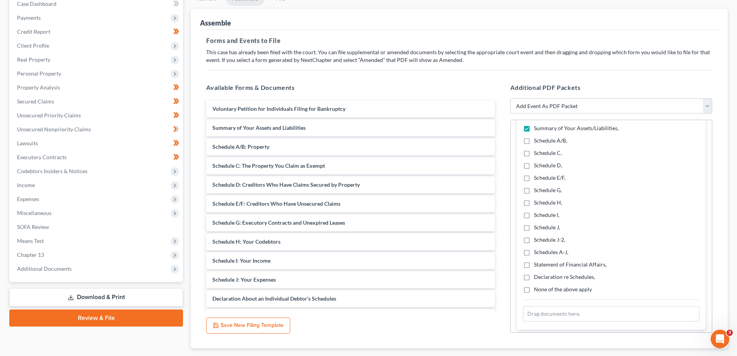
scroll to position [228, 0]
click at [534, 249] on label "Schedules A-J," at bounding box center [551, 249] width 34 height 8
click at [537, 249] on input "Schedules A-J," at bounding box center [539, 247] width 5 height 5
checkbox input "true"
click at [534, 261] on label "Statement of Financial Affairs," at bounding box center [570, 261] width 73 height 8
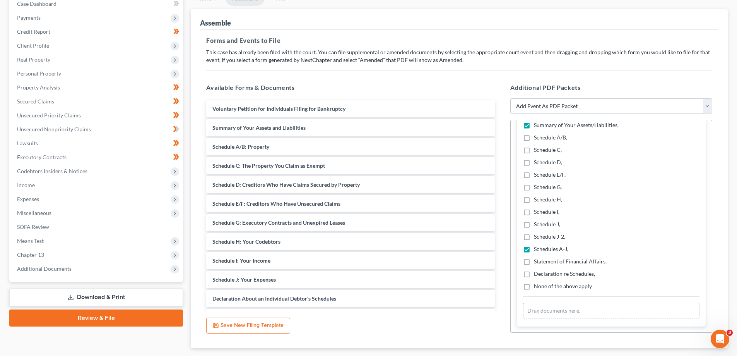
click at [537, 261] on input "Statement of Financial Affairs," at bounding box center [539, 259] width 5 height 5
checkbox input "true"
click at [534, 272] on label "Declaration re Schedules," at bounding box center [564, 274] width 61 height 8
click at [537, 272] on input "Declaration re Schedules," at bounding box center [539, 272] width 5 height 5
checkbox input "true"
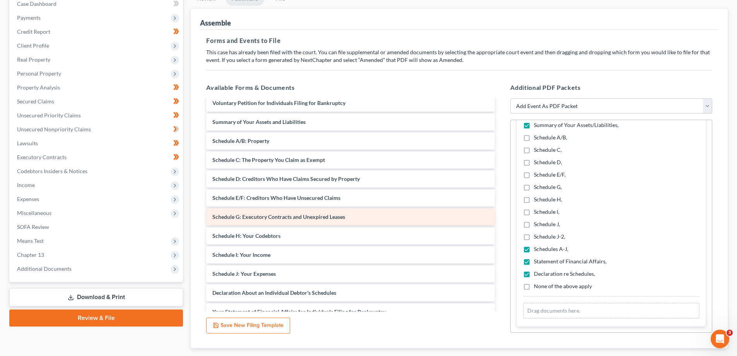
scroll to position [0, 0]
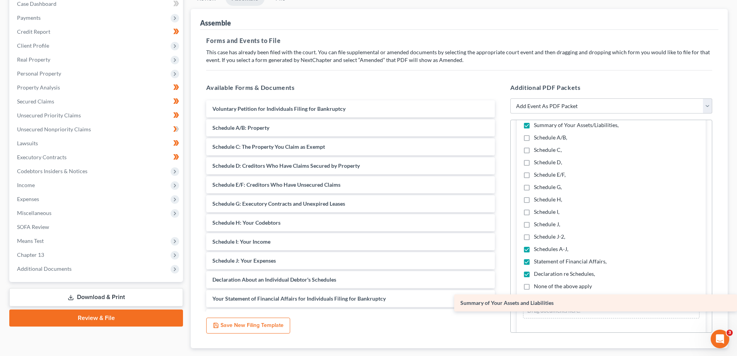
drag, startPoint x: 256, startPoint y: 129, endPoint x: 554, endPoint y: 304, distance: 345.8
click at [501, 304] on div "Summary of Your Assets and Liabilities Voluntary Petition for Individuals Filin…" at bounding box center [350, 330] width 301 height 461
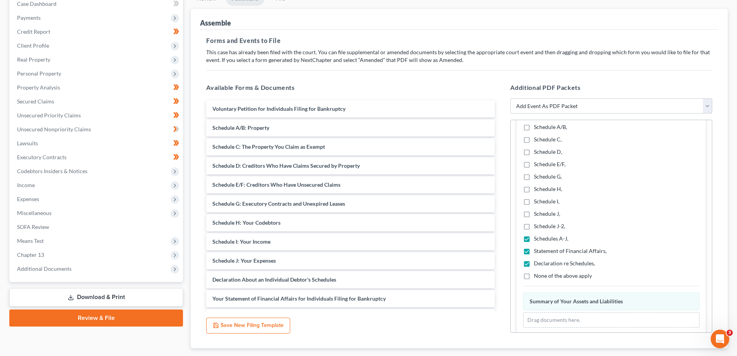
scroll to position [224, 0]
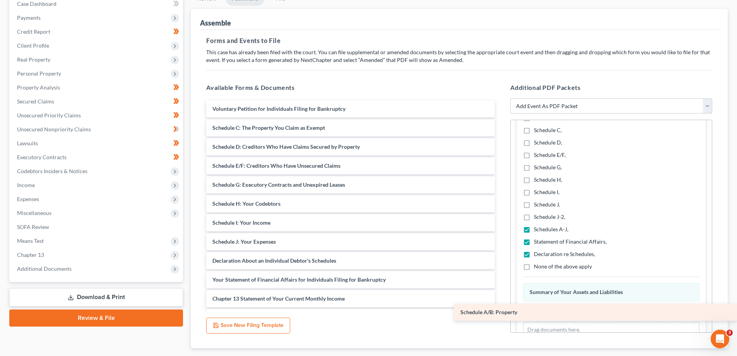
drag, startPoint x: 254, startPoint y: 125, endPoint x: 586, endPoint y: 310, distance: 379.6
click at [501, 310] on div "Schedule A/B: Property Voluntary Petition for Individuals Filing for Bankruptcy…" at bounding box center [350, 321] width 301 height 442
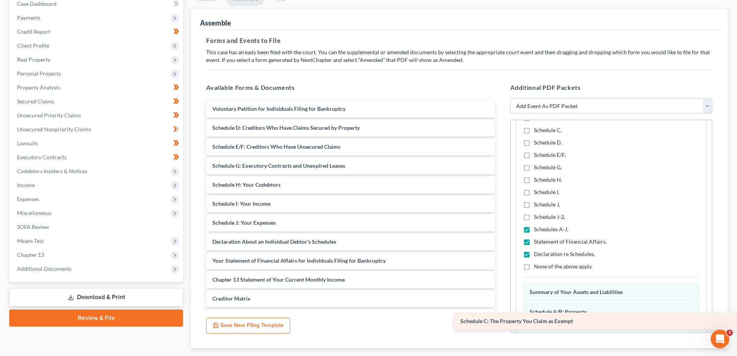
drag, startPoint x: 241, startPoint y: 128, endPoint x: 574, endPoint y: 321, distance: 385.0
click at [501, 321] on div "Schedule C: The Property You Claim as Exempt Voluntary Petition for Individuals…" at bounding box center [350, 311] width 301 height 423
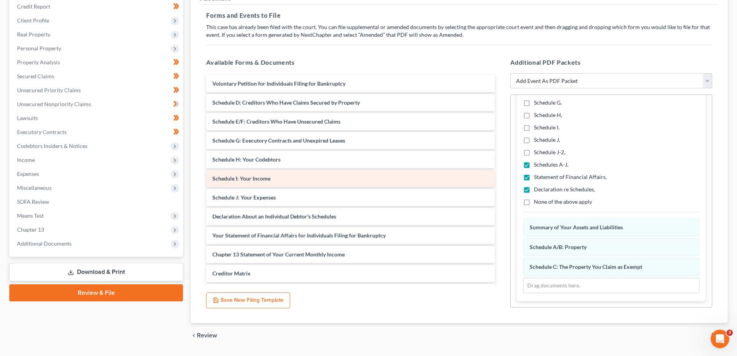
scroll to position [122, 0]
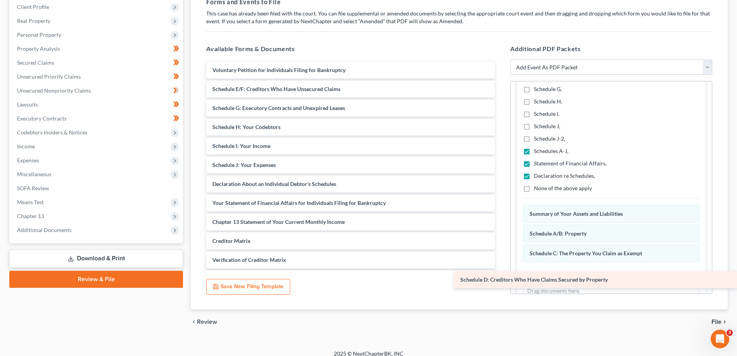
drag, startPoint x: 259, startPoint y: 86, endPoint x: 571, endPoint y: 273, distance: 363.7
click at [501, 275] on div "Schedule D: Creditors Who Have Claims Secured by Property Voluntary Petition fo…" at bounding box center [350, 264] width 301 height 404
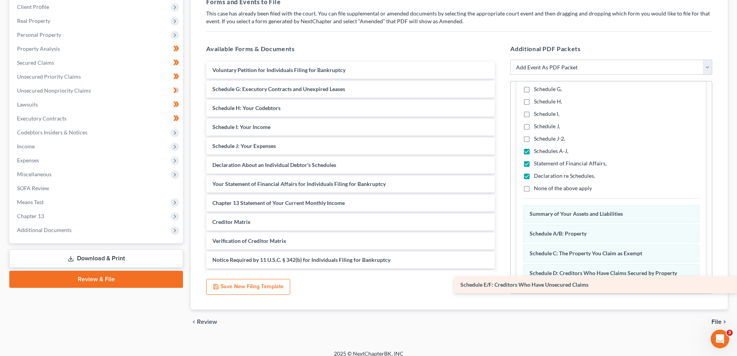
drag, startPoint x: 267, startPoint y: 89, endPoint x: 579, endPoint y: 285, distance: 368.3
click at [501, 285] on div "Schedule E/F: Creditors Who Have Unsecured Claims Voluntary Petition for Indivi…" at bounding box center [350, 254] width 301 height 385
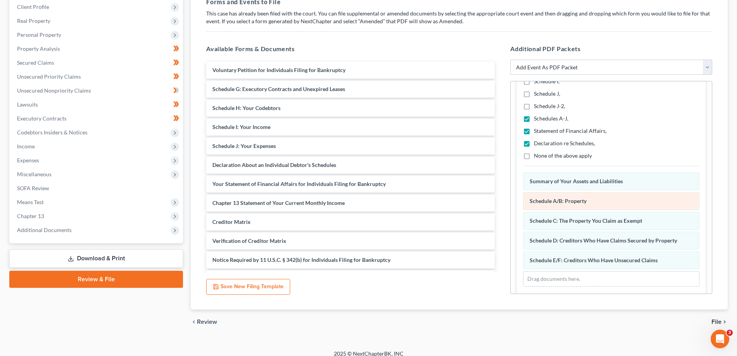
scroll to position [303, 0]
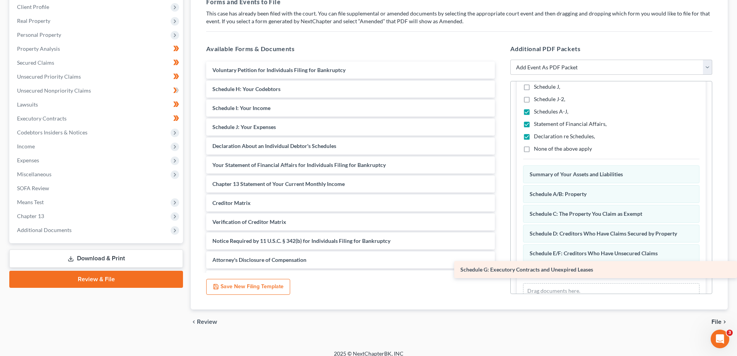
drag, startPoint x: 263, startPoint y: 89, endPoint x: 604, endPoint y: 269, distance: 386.0
click at [501, 269] on div "Schedule G: Executory Contracts and Unexpired Leases Voluntary Petition for Ind…" at bounding box center [350, 245] width 301 height 366
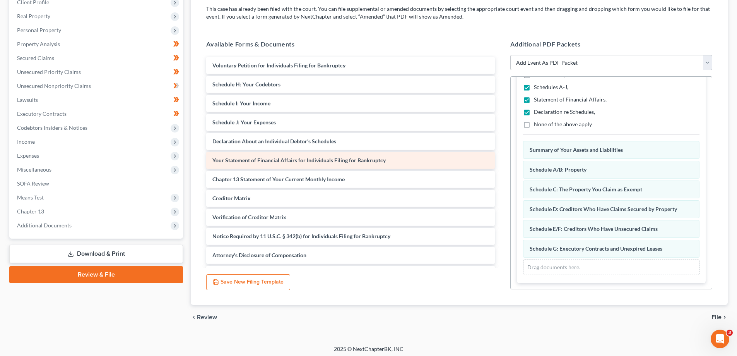
scroll to position [130, 0]
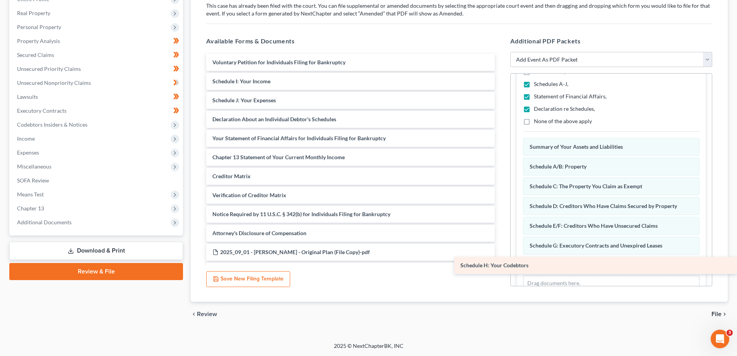
drag, startPoint x: 255, startPoint y: 81, endPoint x: 613, endPoint y: 266, distance: 402.5
click at [501, 266] on div "Schedule H: Your Codebtors Voluntary Petition for Individuals Filing for Bankru…" at bounding box center [350, 227] width 301 height 347
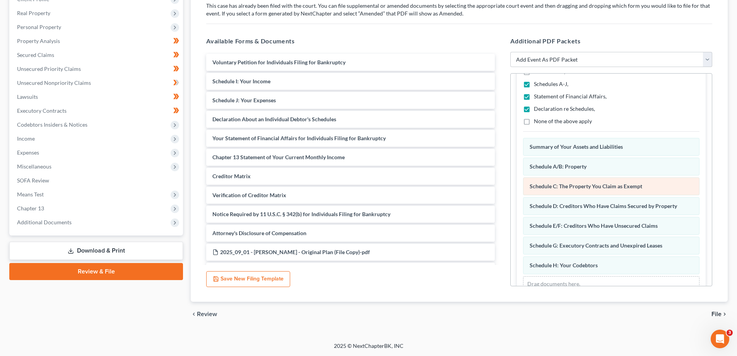
scroll to position [342, 0]
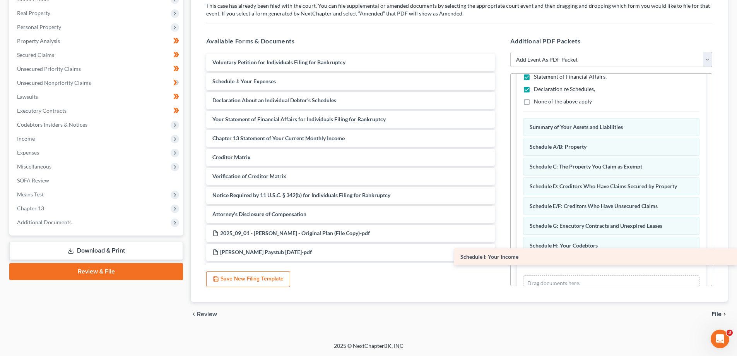
drag, startPoint x: 234, startPoint y: 82, endPoint x: 567, endPoint y: 260, distance: 377.5
click at [501, 260] on div "Schedule I: Your Income Voluntary Petition for Individuals Filing for Bankruptc…" at bounding box center [350, 218] width 301 height 328
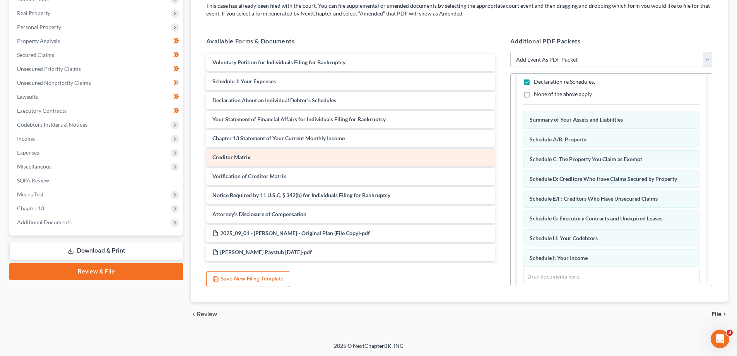
scroll to position [362, 0]
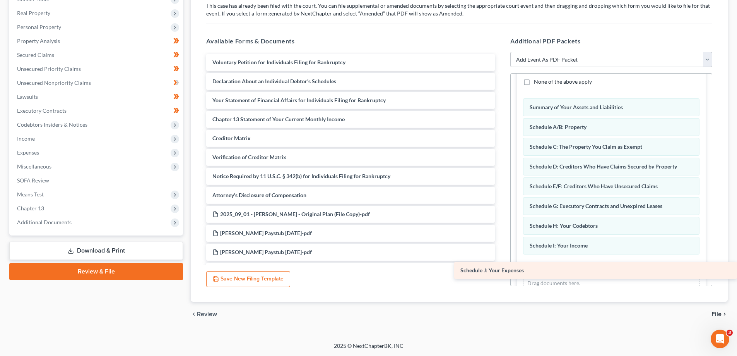
drag, startPoint x: 247, startPoint y: 83, endPoint x: 612, endPoint y: 271, distance: 410.5
click at [501, 271] on div "Schedule J: Your Expenses Voluntary Petition for Individuals Filing for Bankrup…" at bounding box center [350, 208] width 301 height 309
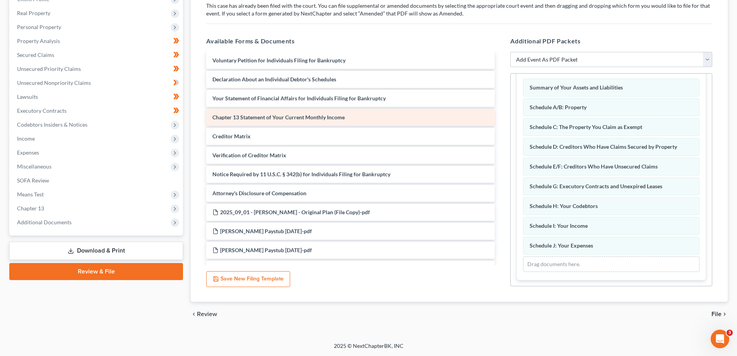
scroll to position [0, 0]
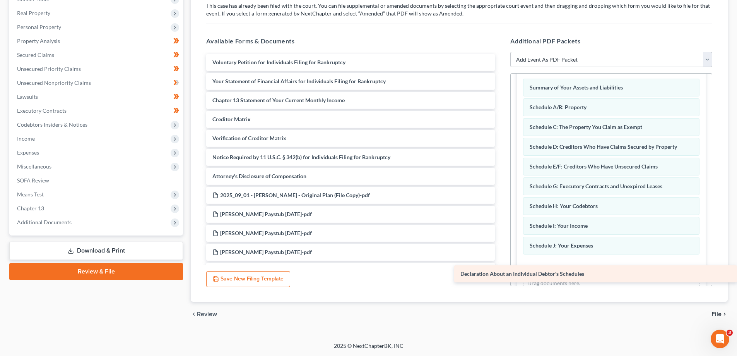
drag, startPoint x: 254, startPoint y: 81, endPoint x: 595, endPoint y: 274, distance: 391.4
click at [501, 274] on div "Declaration About an Individual Debtor's Schedules Voluntary Petition for Indiv…" at bounding box center [350, 199] width 301 height 290
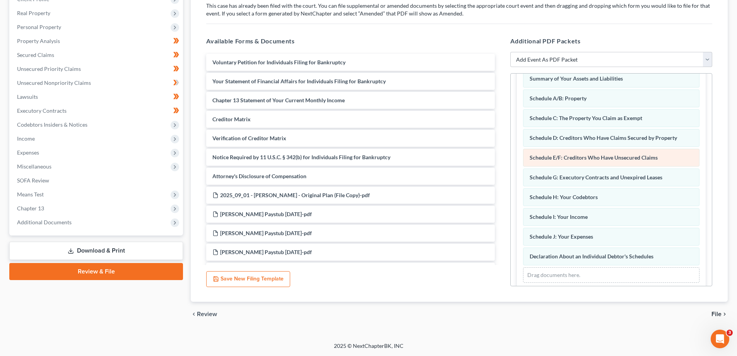
scroll to position [402, 0]
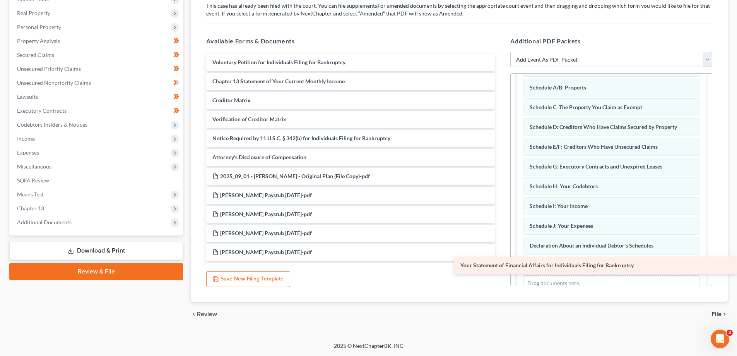
drag, startPoint x: 241, startPoint y: 81, endPoint x: 577, endPoint y: 265, distance: 382.5
click at [501, 265] on div "Your Statement of Financial Affairs for Individuals Filing for Bankruptcy Volun…" at bounding box center [350, 189] width 301 height 271
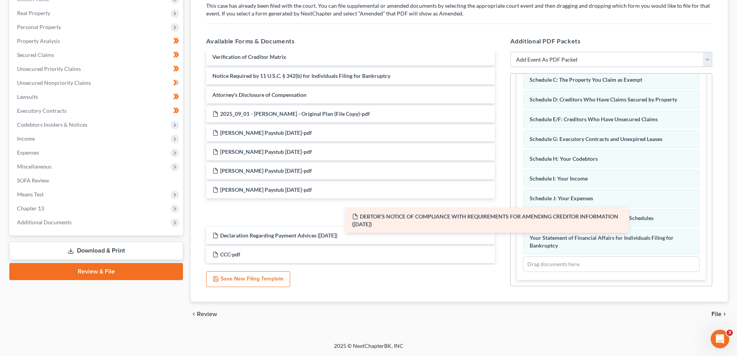
scroll to position [36, 0]
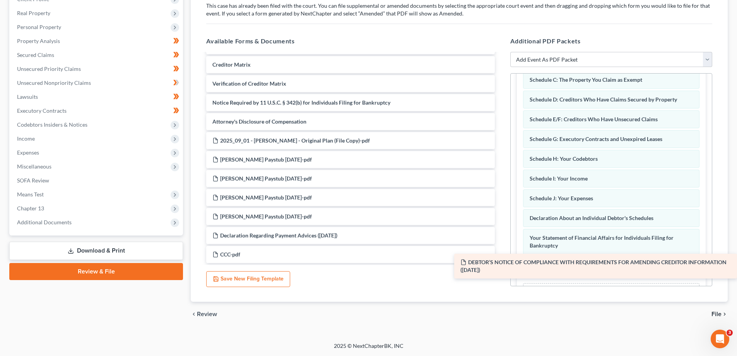
drag, startPoint x: 273, startPoint y: 212, endPoint x: 645, endPoint y: 265, distance: 375.6
click at [501, 263] on div "DEBTOR’S NOTICE OF COMPLIANCE WITH REQUIREMENTS FOR AMENDING CREDITOR INFORMATI…" at bounding box center [350, 140] width 301 height 245
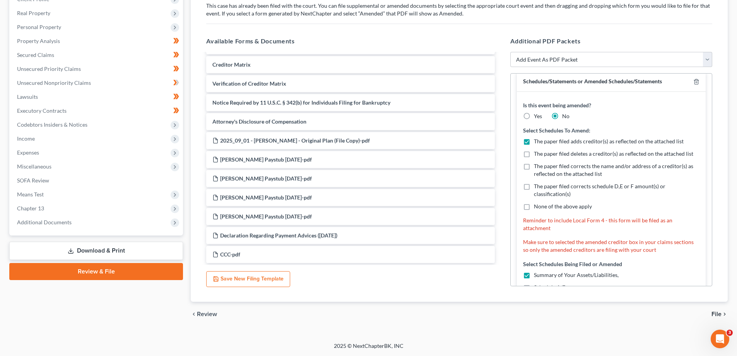
scroll to position [0, 0]
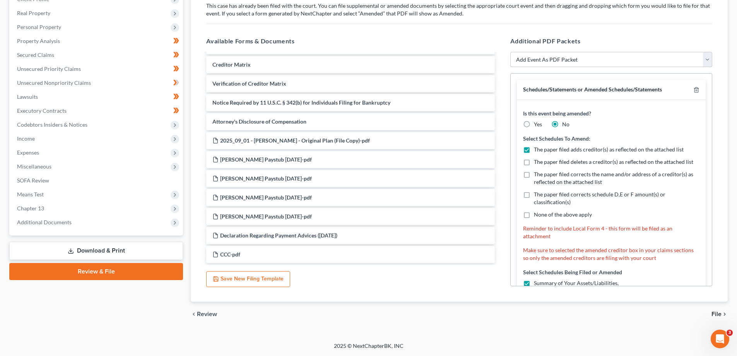
click at [707, 59] on select "Add Event As PDF Packet Affidavit Notice of Case Reassignment Affidavit to Defe…" at bounding box center [611, 59] width 202 height 15
select select "14"
click at [510, 52] on select "Add Event As PDF Packet Affidavit Notice of Case Reassignment Affidavit to Defe…" at bounding box center [611, 59] width 202 height 15
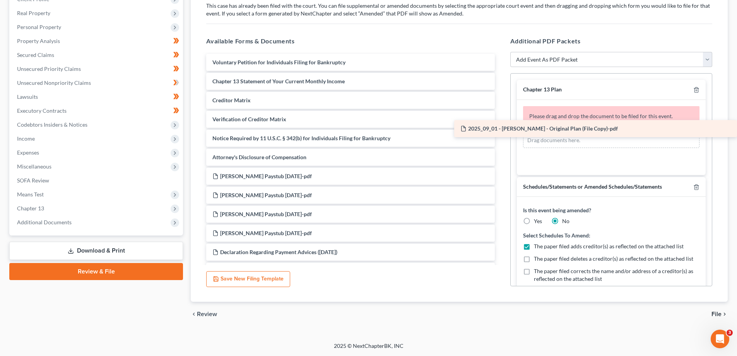
drag, startPoint x: 260, startPoint y: 176, endPoint x: 582, endPoint y: 129, distance: 325.8
click at [501, 129] on div "2025_09_01 - Ada Dubon Amador - Original Plan (File Copy)-pdf Voluntary Petitio…" at bounding box center [350, 167] width 301 height 226
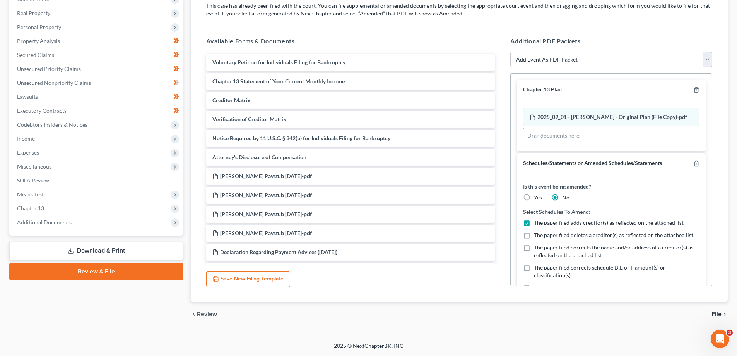
click at [707, 58] on select "Add Event As PDF Packet Affidavit Notice of Case Reassignment Affidavit to Defe…" at bounding box center [611, 59] width 202 height 15
click at [436, 43] on h5 "Available Forms & Documents" at bounding box center [350, 40] width 289 height 9
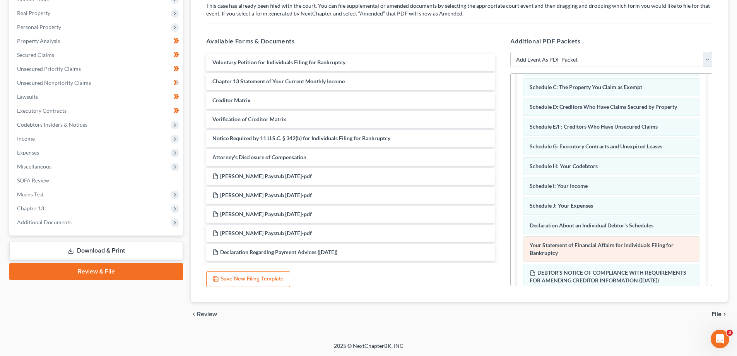
scroll to position [545, 0]
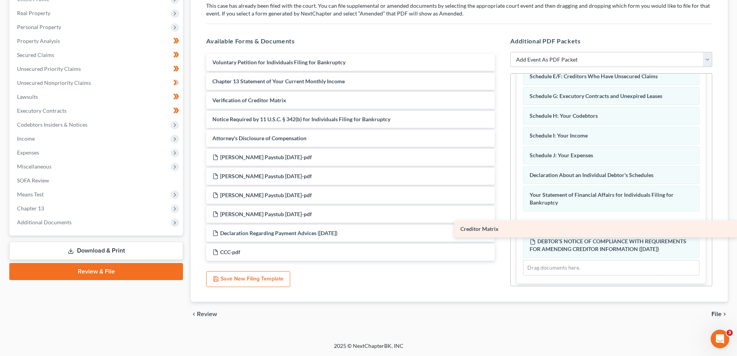
drag, startPoint x: 260, startPoint y: 101, endPoint x: 599, endPoint y: 229, distance: 362.8
click at [501, 229] on div "Creditor Matrix Voluntary Petition for Individuals Filing for Bankruptcy Chapte…" at bounding box center [350, 157] width 301 height 207
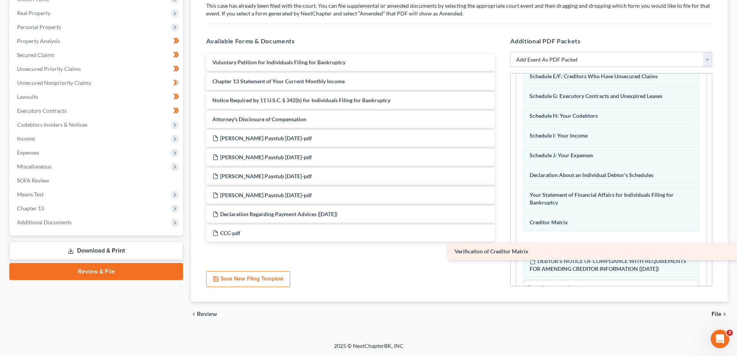
drag, startPoint x: 243, startPoint y: 101, endPoint x: 611, endPoint y: 251, distance: 398.1
click at [501, 241] on div "Verification of Creditor Matrix Voluntary Petition for Individuals Filing for B…" at bounding box center [350, 148] width 301 height 188
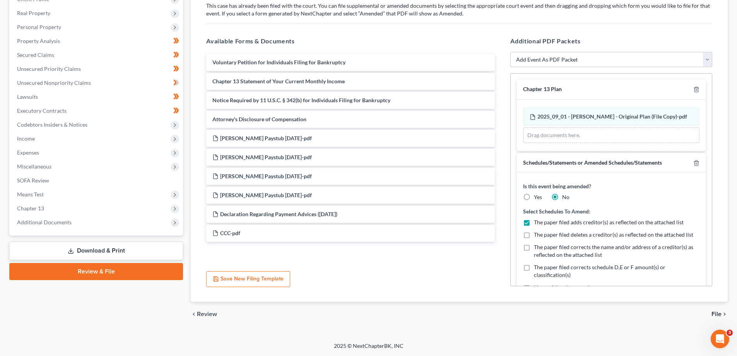
scroll to position [0, 0]
click at [708, 58] on select "Add Event As PDF Packet Affidavit Notice of Case Reassignment Affidavit to Defe…" at bounding box center [611, 59] width 202 height 15
select select "15"
click at [510, 52] on select "Add Event As PDF Packet Affidavit Notice of Case Reassignment Affidavit to Defe…" at bounding box center [611, 59] width 202 height 15
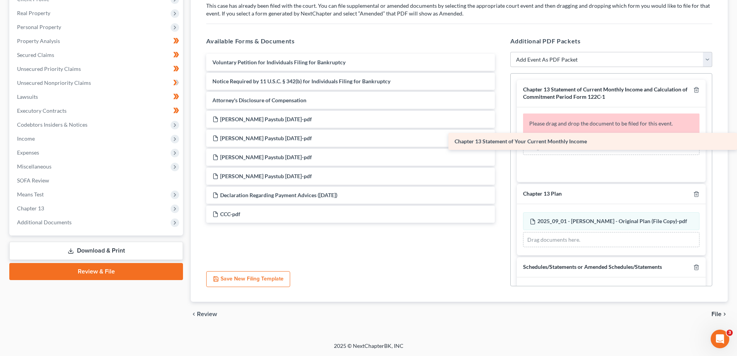
drag, startPoint x: 253, startPoint y: 82, endPoint x: 610, endPoint y: 142, distance: 362.1
click at [501, 142] on div "Chapter 13 Statement of Your Current Monthly Income Voluntary Petition for Indi…" at bounding box center [350, 138] width 301 height 169
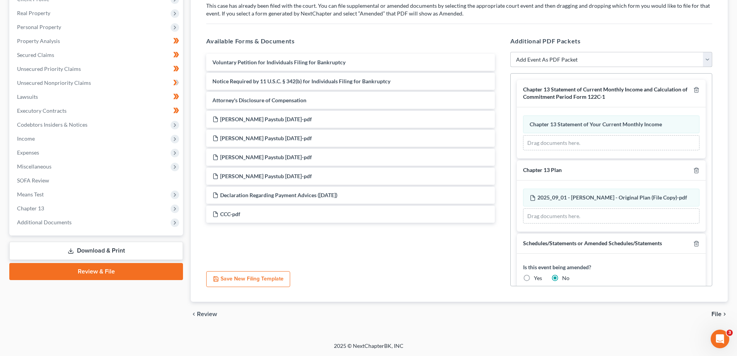
click at [710, 62] on select "Add Event As PDF Packet Affidavit Notice of Case Reassignment Affidavit to Defe…" at bounding box center [611, 59] width 202 height 15
select select "24"
click at [510, 52] on select "Add Event As PDF Packet Affidavit Notice of Case Reassignment Affidavit to Defe…" at bounding box center [611, 59] width 202 height 15
select select
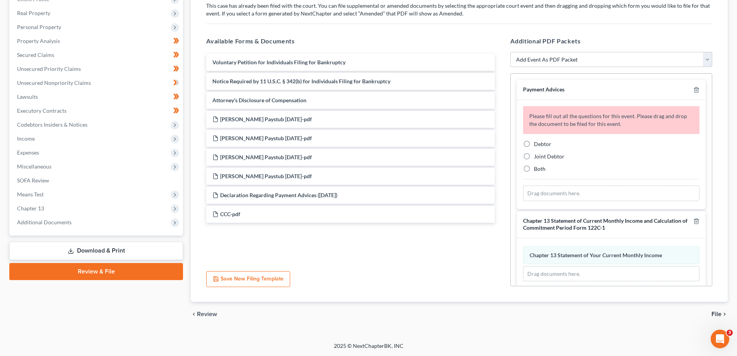
click at [539, 144] on span "Debtor" at bounding box center [542, 143] width 17 height 7
click at [539, 144] on input "Debtor" at bounding box center [539, 142] width 5 height 5
radio input "true"
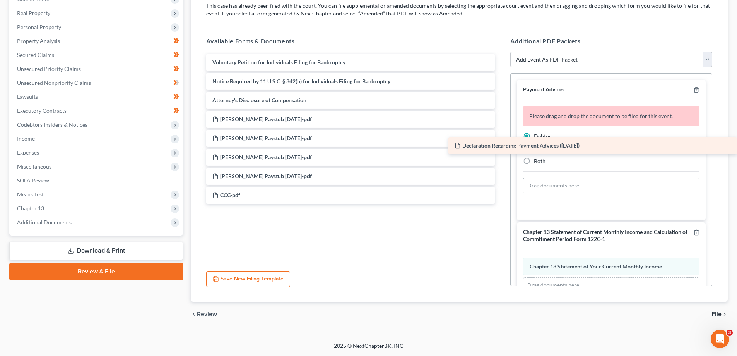
drag, startPoint x: 253, startPoint y: 195, endPoint x: 579, endPoint y: 145, distance: 329.6
click at [501, 145] on div "Declaration Regarding Payment Advices (09/02/2025) Voluntary Petition for Indiv…" at bounding box center [350, 129] width 301 height 150
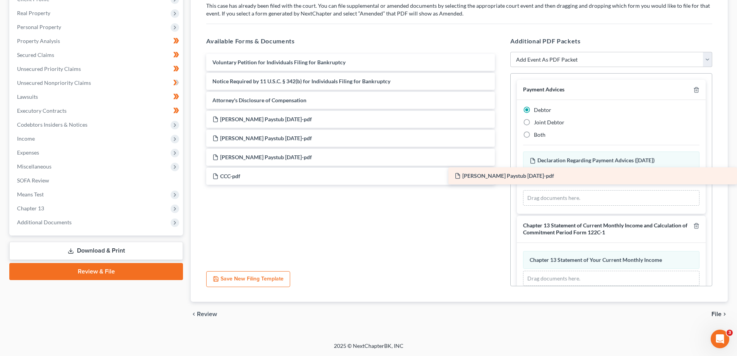
drag, startPoint x: 255, startPoint y: 138, endPoint x: 614, endPoint y: 175, distance: 361.4
click at [501, 175] on div "Ada Dubon Amador Paystub 8-1-25-pdf Voluntary Petition for Individuals Filing f…" at bounding box center [350, 119] width 301 height 131
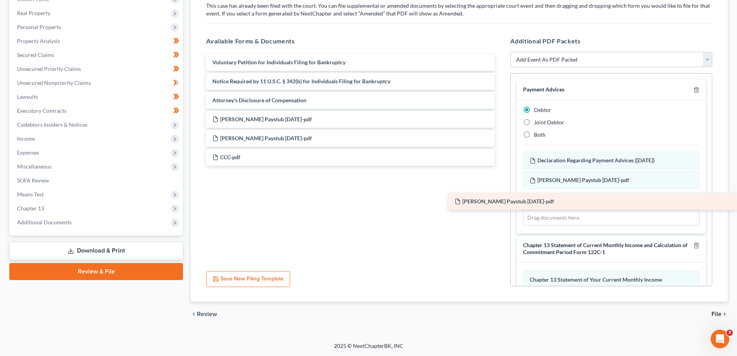
drag, startPoint x: 267, startPoint y: 134, endPoint x: 592, endPoint y: 197, distance: 331.8
click at [501, 166] on div "Ada Dubon Amador Paystub 7-18-25-pdf Voluntary Petition for Individuals Filing …" at bounding box center [350, 110] width 301 height 112
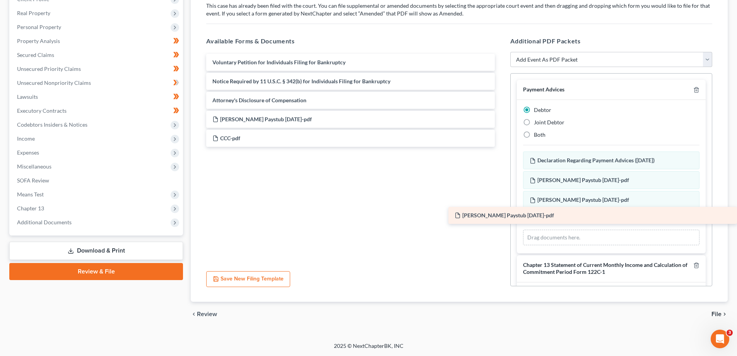
drag, startPoint x: 261, startPoint y: 140, endPoint x: 616, endPoint y: 216, distance: 362.8
click at [501, 147] on div "Ada Dubon Amador Paystub 7-3-25-pdf Voluntary Petition for Individuals Filing f…" at bounding box center [350, 100] width 301 height 93
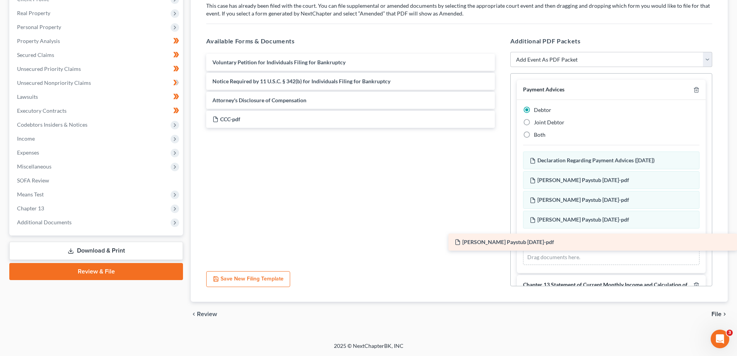
drag, startPoint x: 258, startPoint y: 119, endPoint x: 604, endPoint y: 241, distance: 367.0
click at [501, 128] on div "Ada Dubon Amador Paystub 6-20-25-pdf Voluntary Petition for Individuals Filing …" at bounding box center [350, 91] width 301 height 74
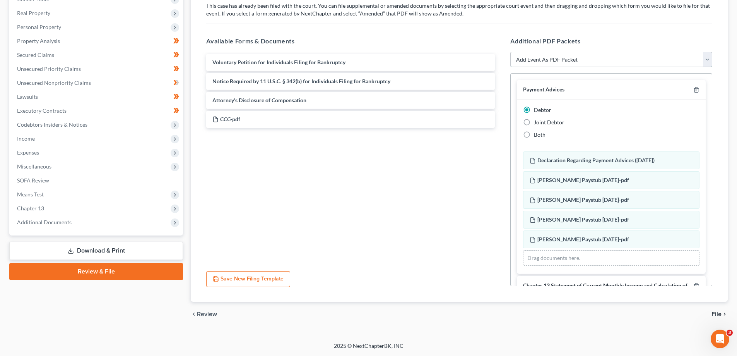
drag, startPoint x: 708, startPoint y: 59, endPoint x: 705, endPoint y: 66, distance: 7.4
click at [708, 59] on select "Add Event As PDF Packet Affidavit Notice of Case Reassignment Affidavit to Defe…" at bounding box center [611, 59] width 202 height 15
select select "22"
click at [510, 52] on select "Add Event As PDF Packet Affidavit Notice of Case Reassignment Affidavit to Defe…" at bounding box center [611, 59] width 202 height 15
select select
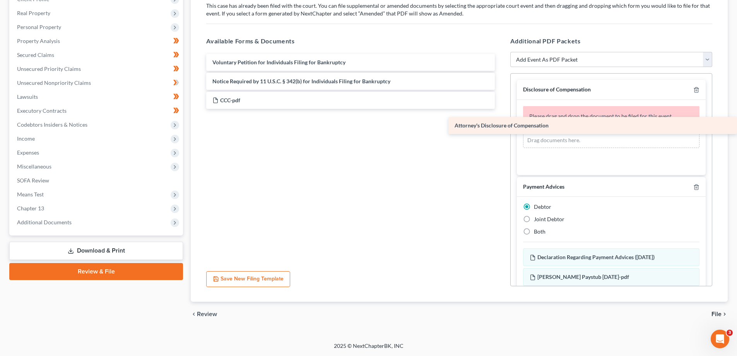
drag, startPoint x: 261, startPoint y: 107, endPoint x: 631, endPoint y: 132, distance: 371.1
click at [501, 109] on div "Attorney's Disclosure of Compensation Voluntary Petition for Individuals Filing…" at bounding box center [350, 81] width 301 height 55
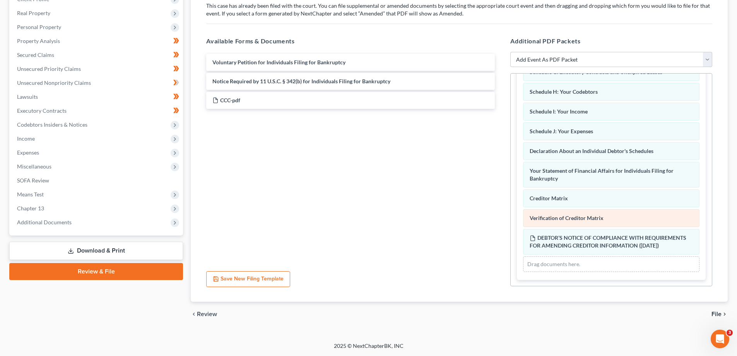
scroll to position [934, 0]
click at [720, 315] on span "File" at bounding box center [717, 314] width 10 height 6
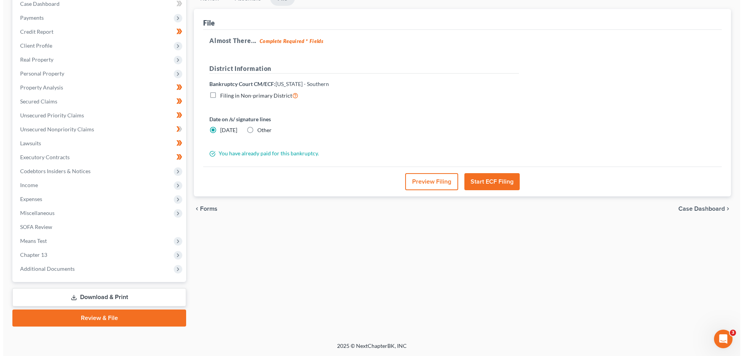
scroll to position [84, 0]
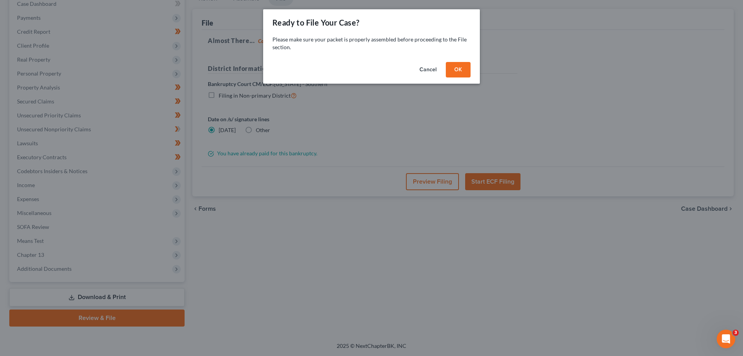
click at [462, 68] on button "OK" at bounding box center [458, 69] width 25 height 15
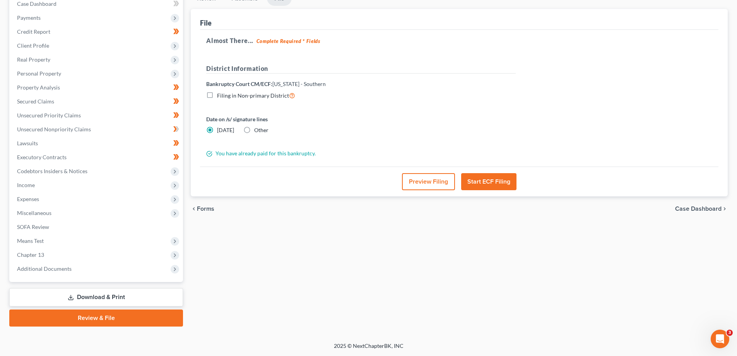
click at [497, 182] on button "Start ECF Filing" at bounding box center [488, 181] width 55 height 17
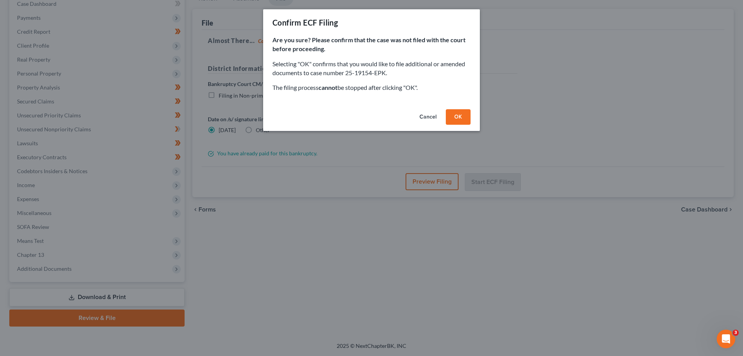
click at [459, 118] on button "OK" at bounding box center [458, 116] width 25 height 15
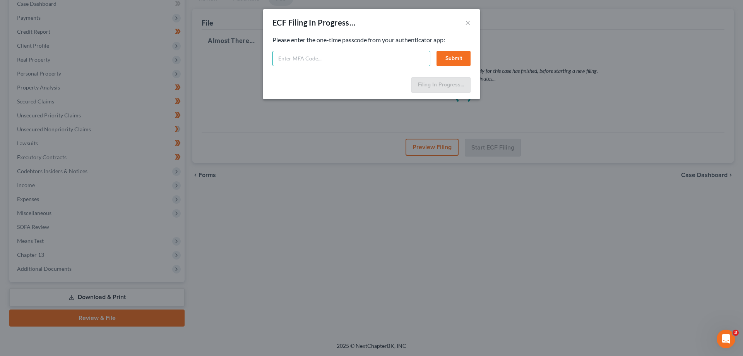
click at [316, 57] on input "text" at bounding box center [351, 58] width 158 height 15
type input "330324"
click at [465, 58] on button "Submit" at bounding box center [453, 58] width 34 height 15
